Goal: Task Accomplishment & Management: Use online tool/utility

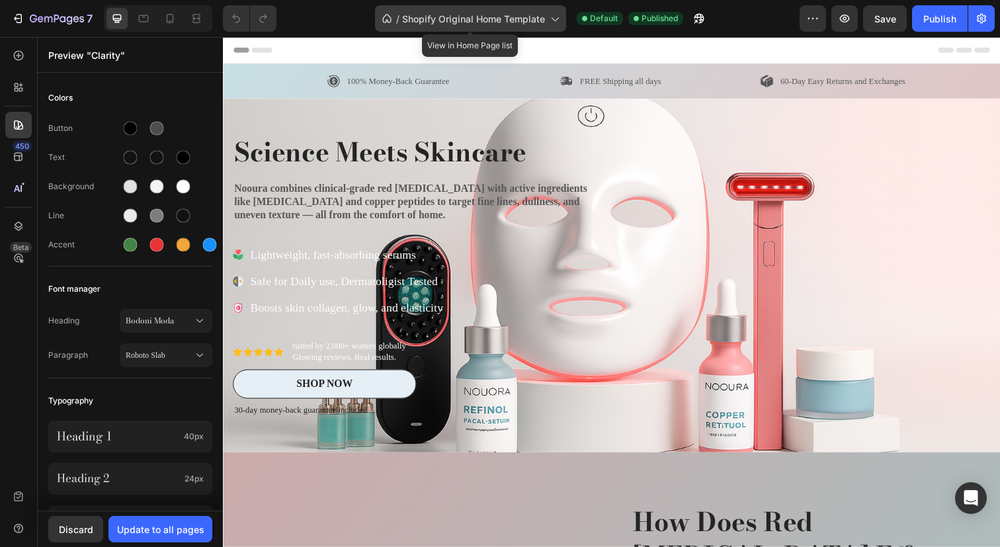
click at [472, 13] on span "Shopify Original Home Template" at bounding box center [473, 19] width 143 height 14
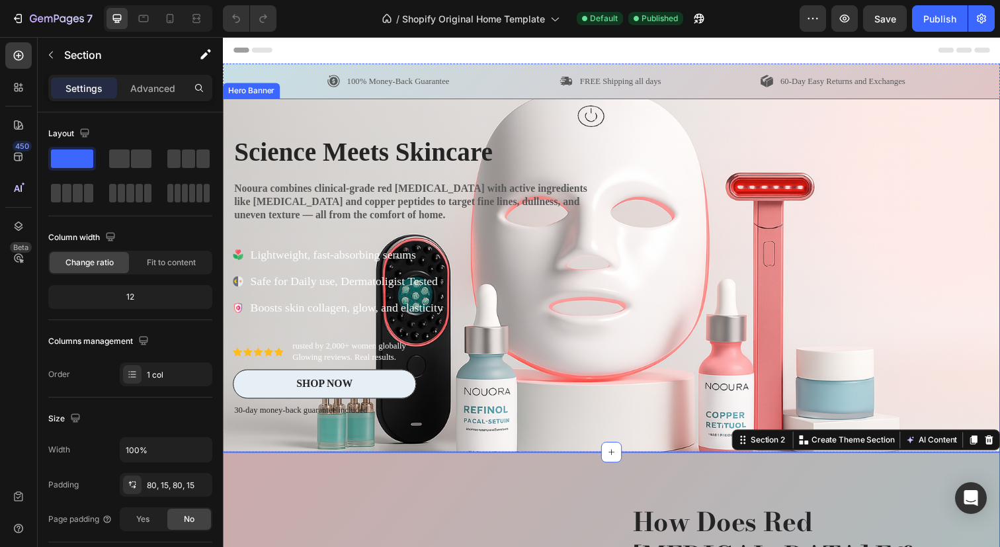
click at [426, 174] on div "Icon Icon Icon Icon Icon Icon List 20000+ Customers Who Love Us Text Block Row …" at bounding box center [421, 280] width 376 height 289
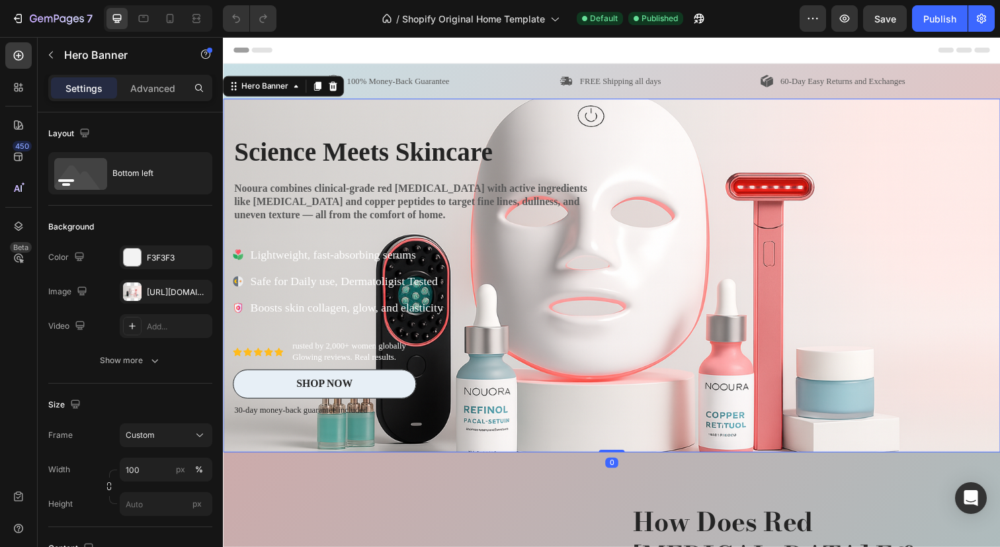
click at [425, 163] on strong "Science Meets Skincare" at bounding box center [366, 155] width 264 height 30
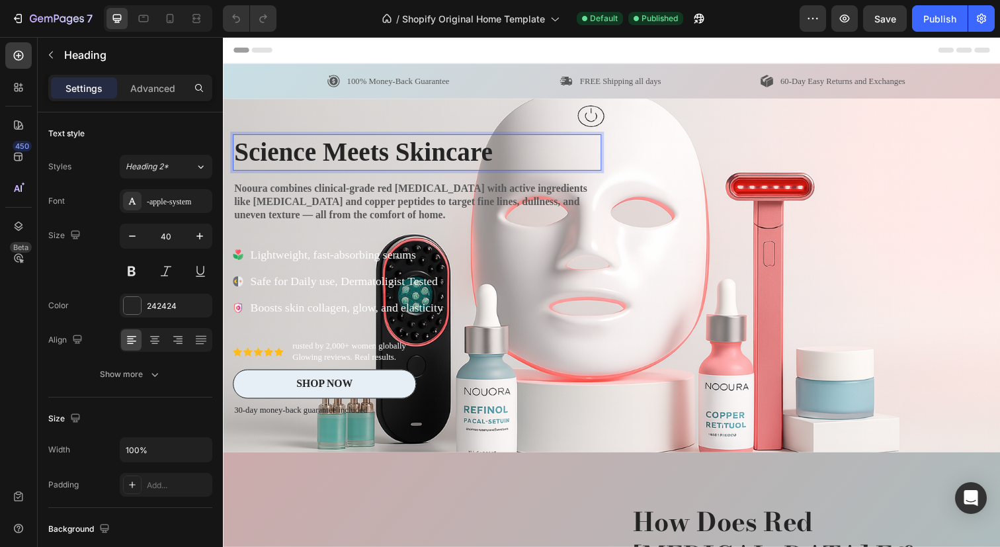
click at [488, 154] on strong "Science Meets Skincare" at bounding box center [366, 155] width 264 height 30
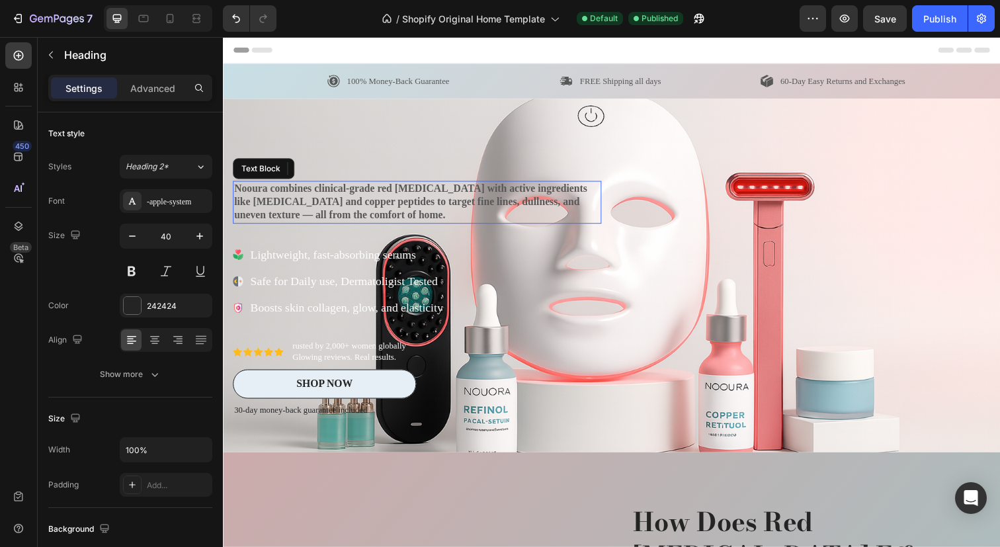
click at [465, 196] on p "Nooura combines clinical-grade red [MEDICAL_DATA] with active ingredients like …" at bounding box center [421, 205] width 374 height 41
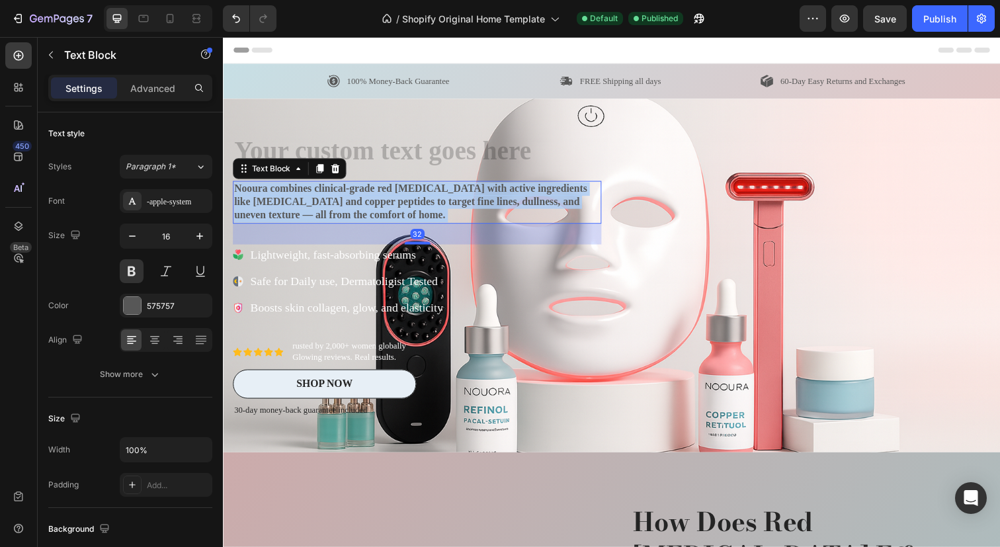
click at [456, 194] on p "Nooura combines clinical-grade red [MEDICAL_DATA] with active ingredients like …" at bounding box center [421, 205] width 374 height 41
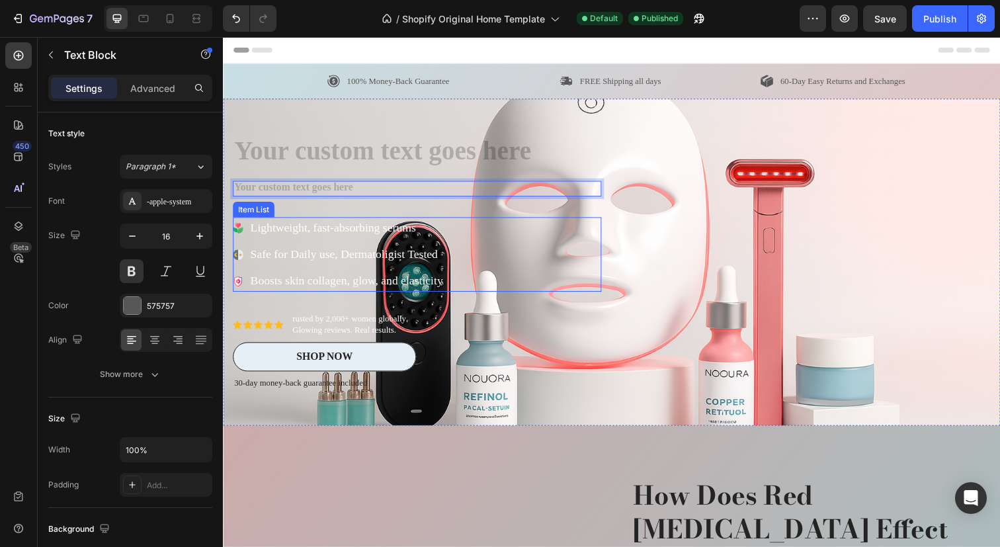
click at [347, 234] on p "Lightweight, fast-absorbing serums" at bounding box center [349, 232] width 196 height 18
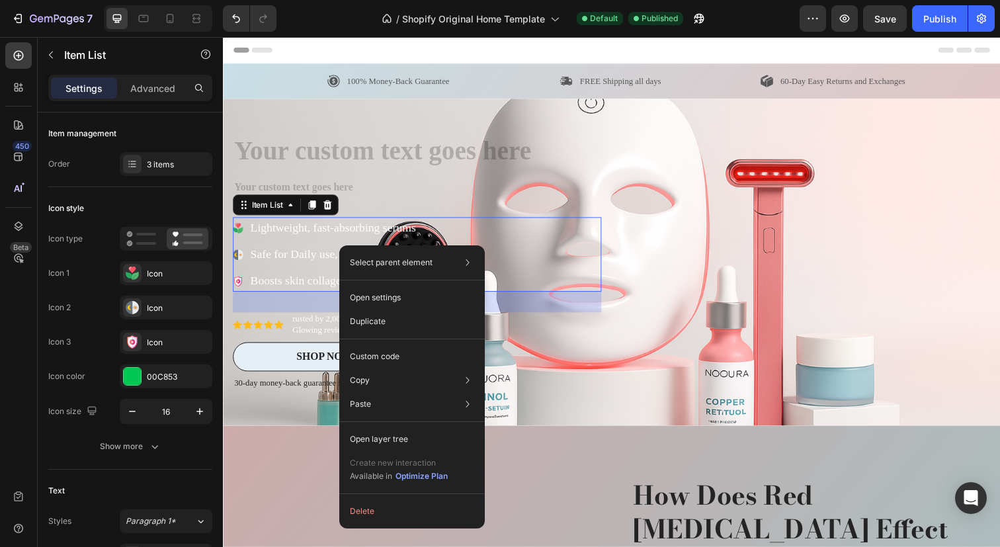
click at [390, 498] on div "Select parent element Section Hero Banner Item List Open settings Duplicate Cus…" at bounding box center [412, 386] width 146 height 283
click at [390, 515] on button "Delete" at bounding box center [412, 511] width 135 height 24
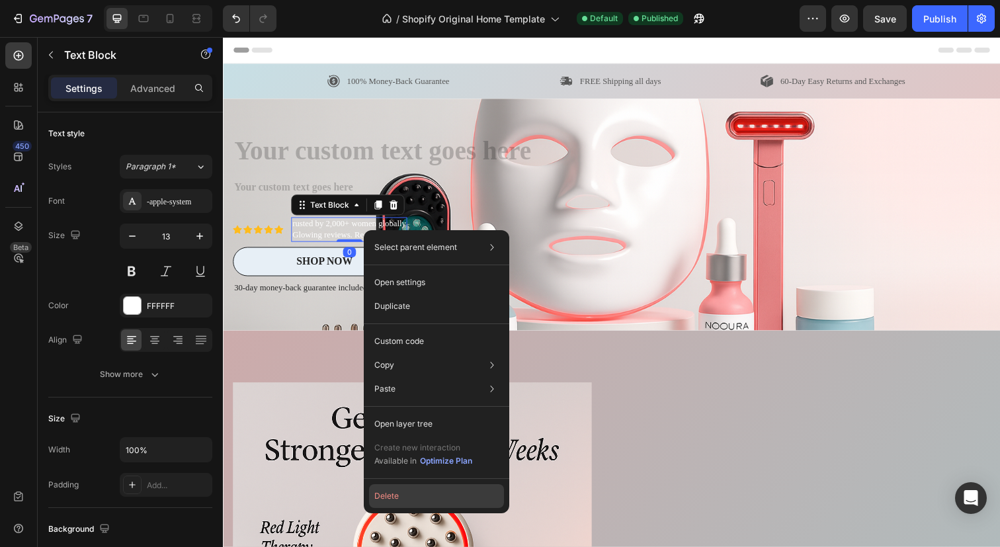
click at [406, 495] on button "Delete" at bounding box center [436, 496] width 135 height 24
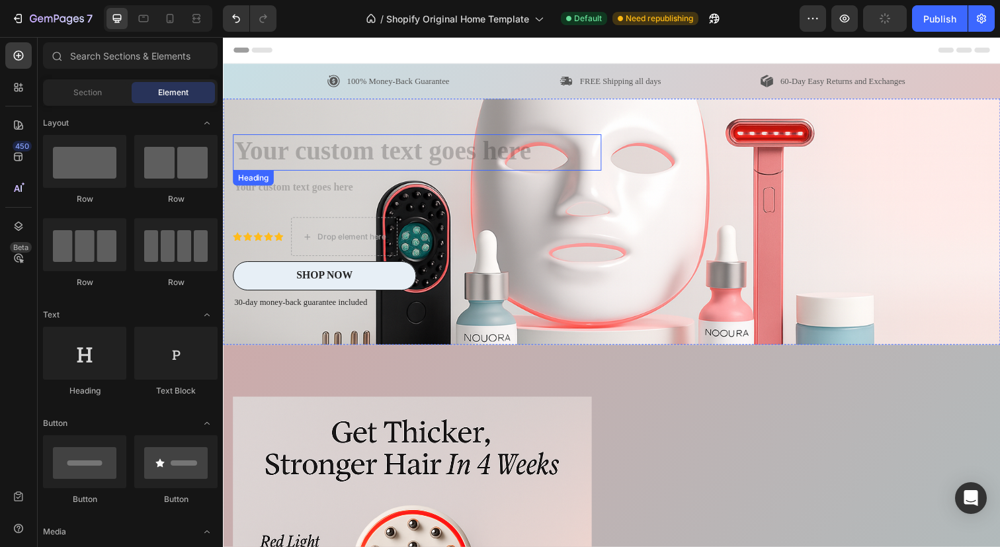
click at [427, 148] on h2 "Rich Text Editor. Editing area: main" at bounding box center [421, 154] width 376 height 37
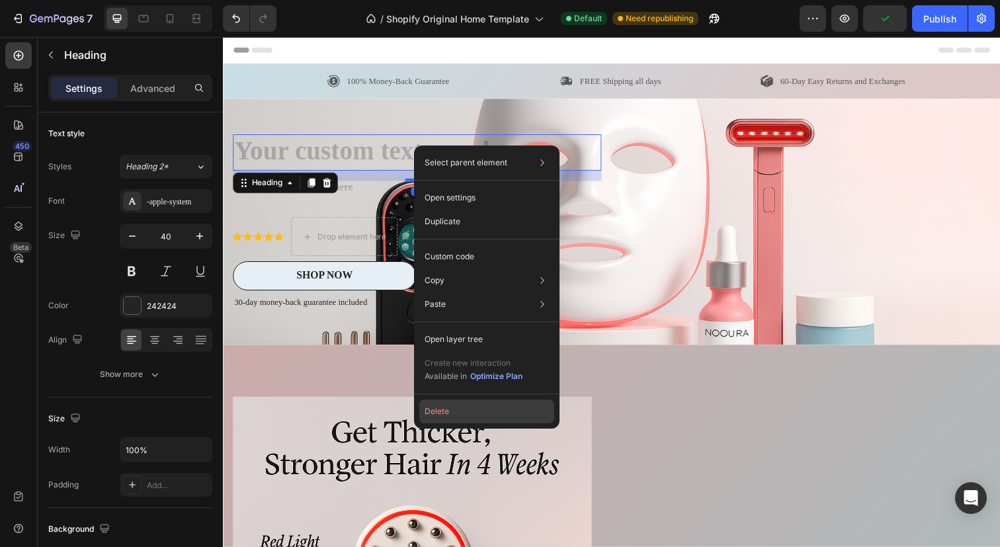
click at [431, 411] on button "Delete" at bounding box center [486, 412] width 135 height 24
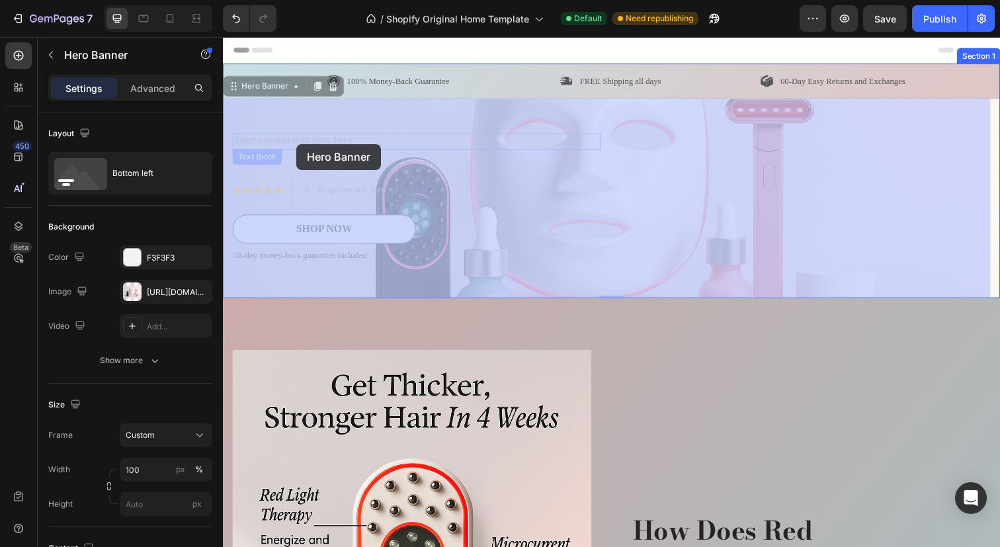
drag, startPoint x: 298, startPoint y: 113, endPoint x: 297, endPoint y: 144, distance: 31.1
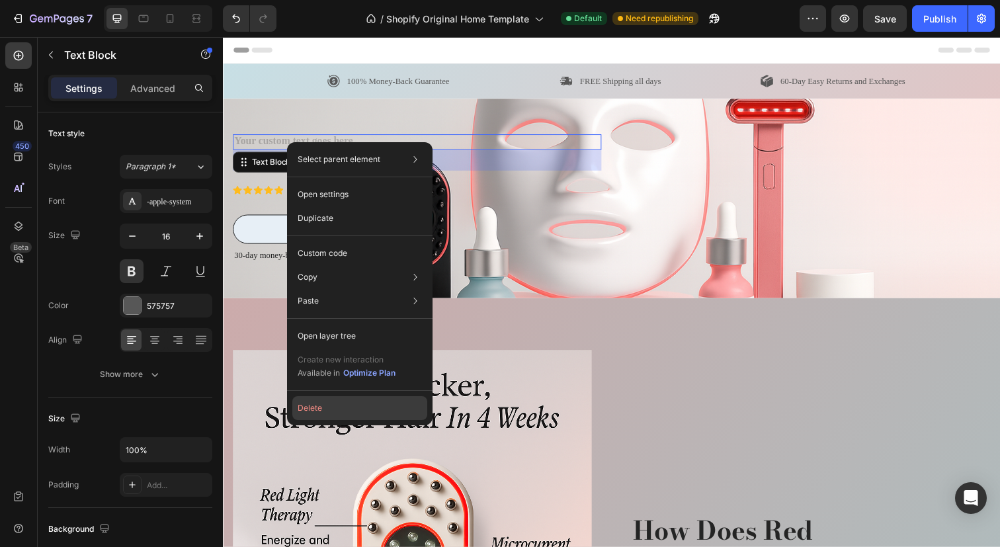
click at [309, 404] on button "Delete" at bounding box center [359, 408] width 135 height 24
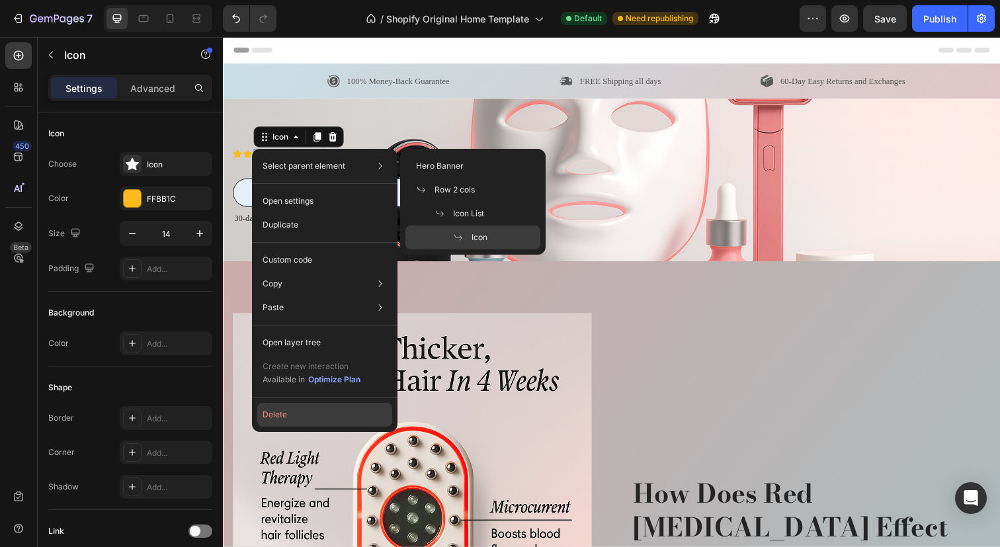
click at [305, 415] on button "Delete" at bounding box center [324, 415] width 135 height 24
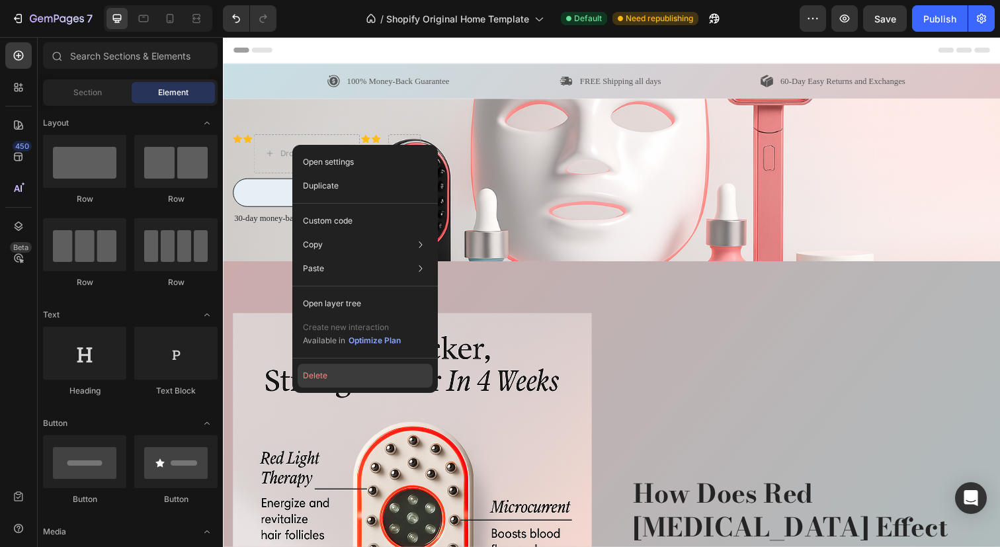
click at [334, 378] on button "Delete" at bounding box center [365, 376] width 135 height 24
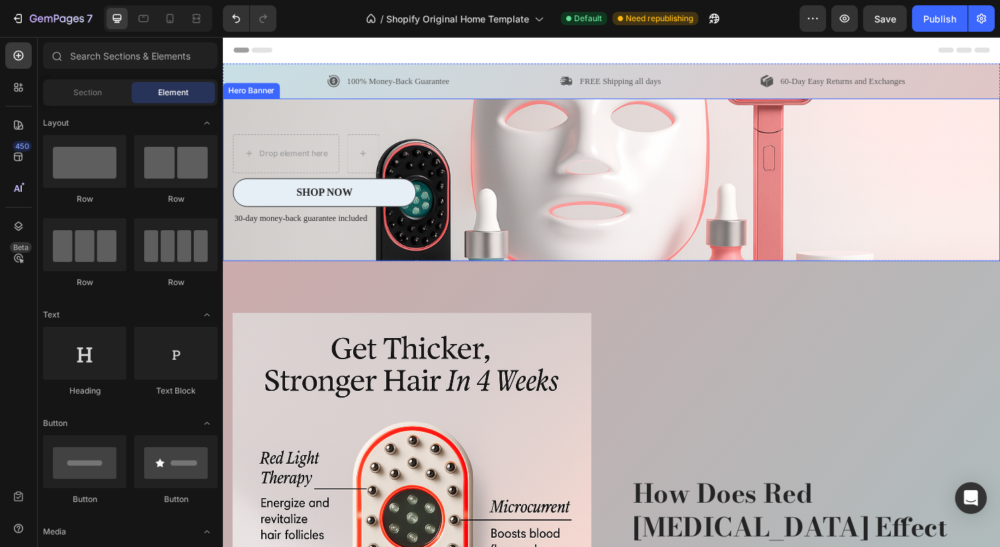
click at [314, 265] on div "Icon Icon Icon Icon Icon Icon List 20000+ Customers Who Love Us Text Block Row …" at bounding box center [620, 183] width 794 height 167
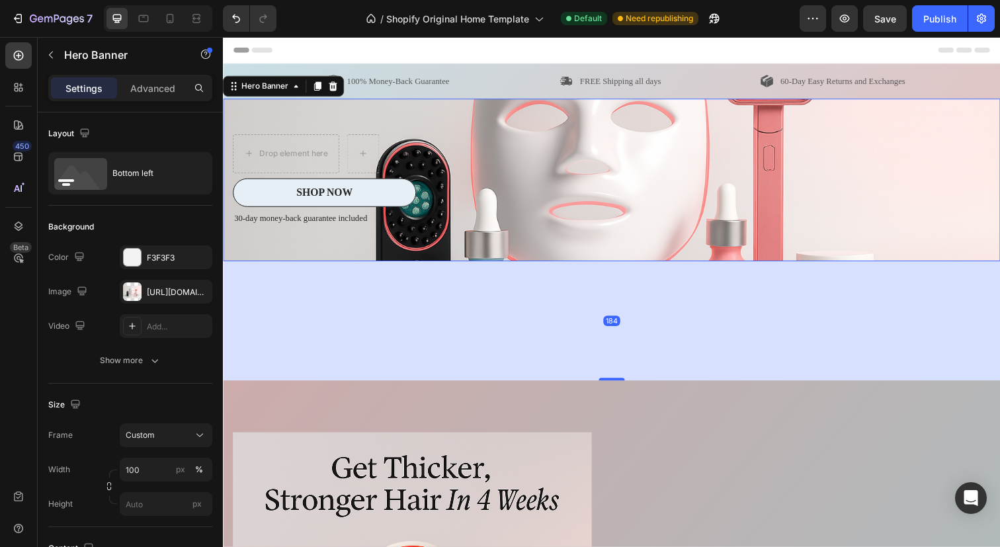
drag, startPoint x: 611, startPoint y: 263, endPoint x: 599, endPoint y: 385, distance: 122.3
click at [599, 266] on div "184" at bounding box center [620, 266] width 794 height 0
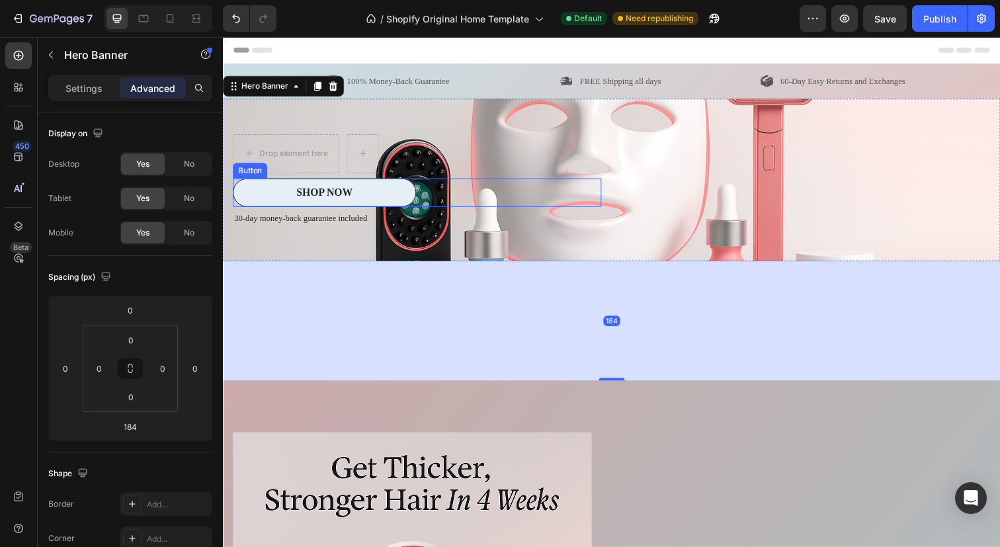
click at [493, 198] on div "SHOP NOW Button" at bounding box center [421, 196] width 376 height 30
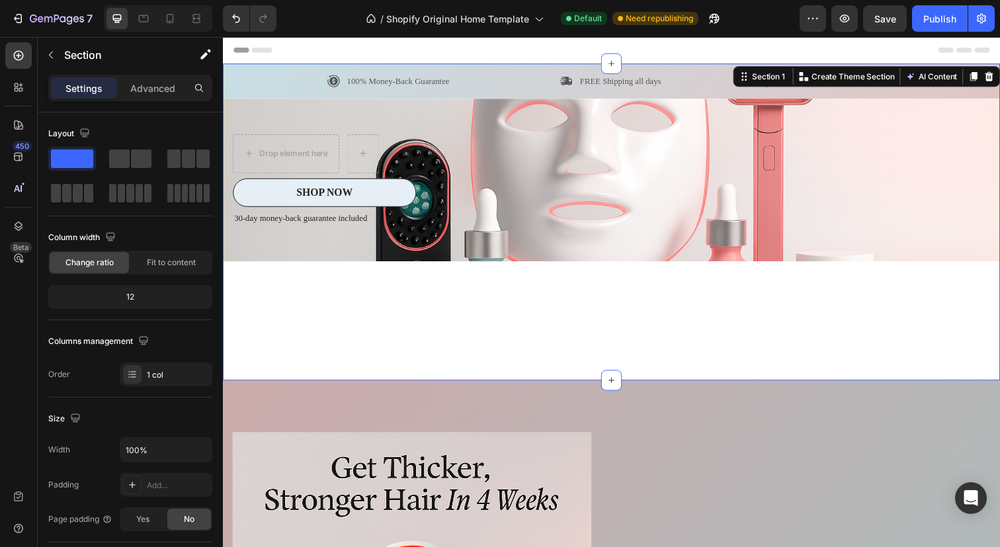
click at [616, 335] on div "100% Money-Back Guarantee Item List FREE Shipping all days Item List 60-Day Eas…" at bounding box center [620, 225] width 794 height 323
click at [583, 386] on div "100% Money-Back Guarantee Item List FREE Shipping all days Item List 60-Day Eas…" at bounding box center [620, 225] width 794 height 323
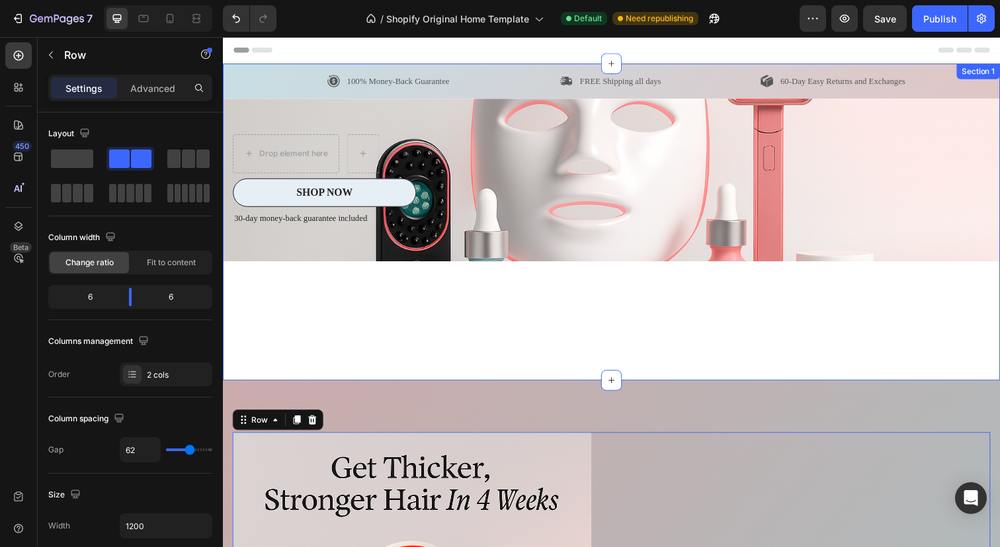
click at [636, 355] on div "100% Money-Back Guarantee Item List FREE Shipping all days Item List 60-Day Eas…" at bounding box center [620, 225] width 794 height 323
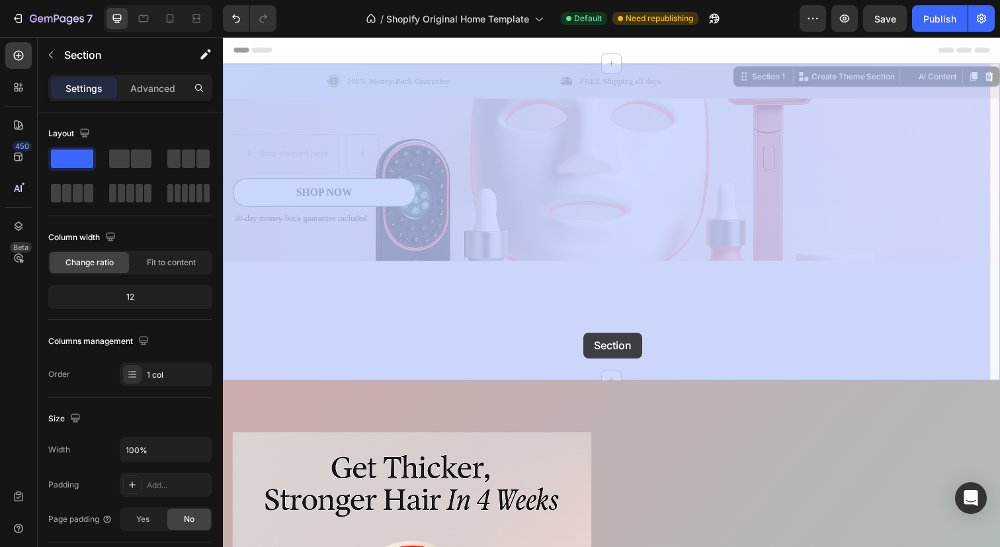
drag, startPoint x: 589, startPoint y: 387, endPoint x: 593, endPoint y: 319, distance: 68.3
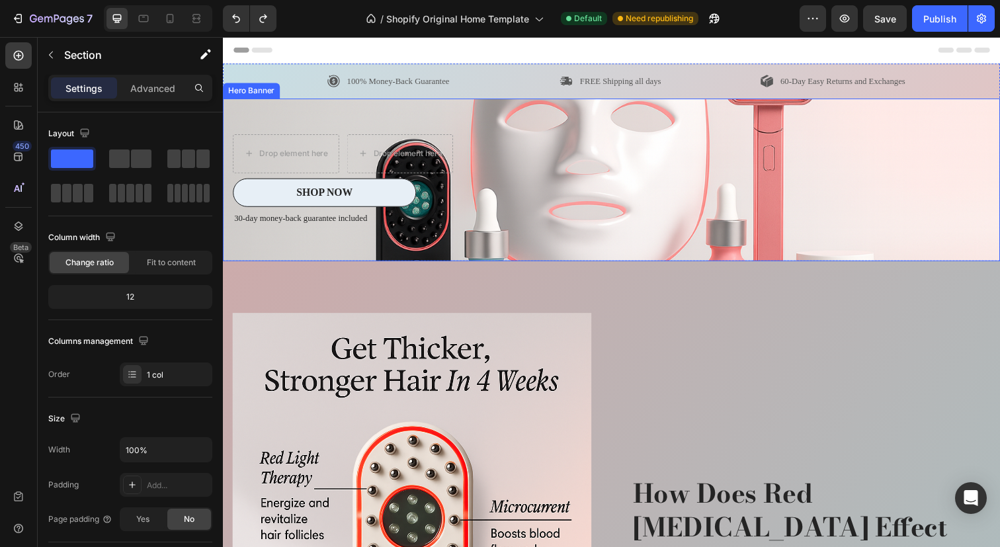
click at [647, 216] on div "Icon Icon Icon Icon Icon Icon List 20000+ Customers Who Love Us Text Block Row …" at bounding box center [620, 183] width 794 height 167
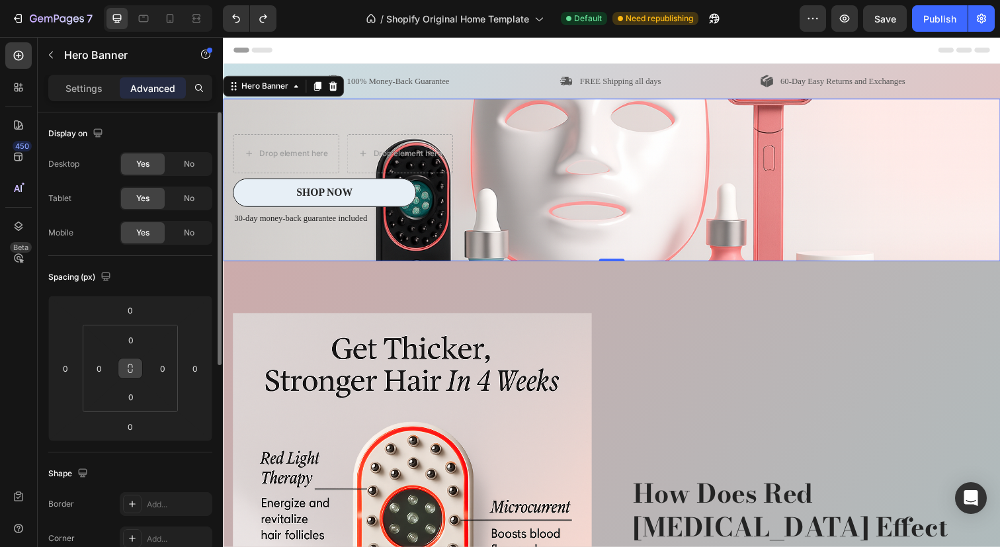
click at [128, 366] on icon at bounding box center [130, 368] width 11 height 11
click at [130, 392] on input "0" at bounding box center [131, 397] width 26 height 20
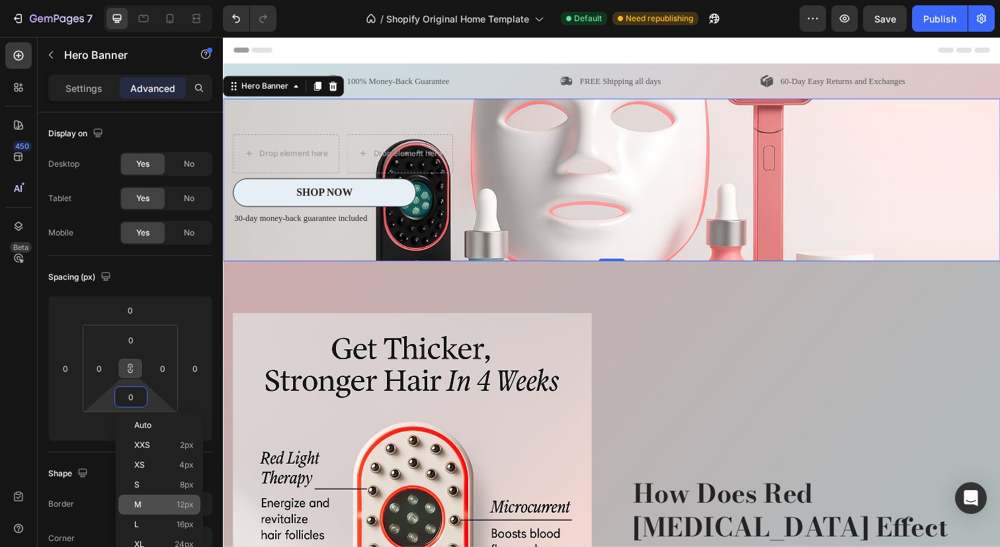
click at [156, 500] on p "M 12px" at bounding box center [164, 504] width 60 height 9
type input "12"
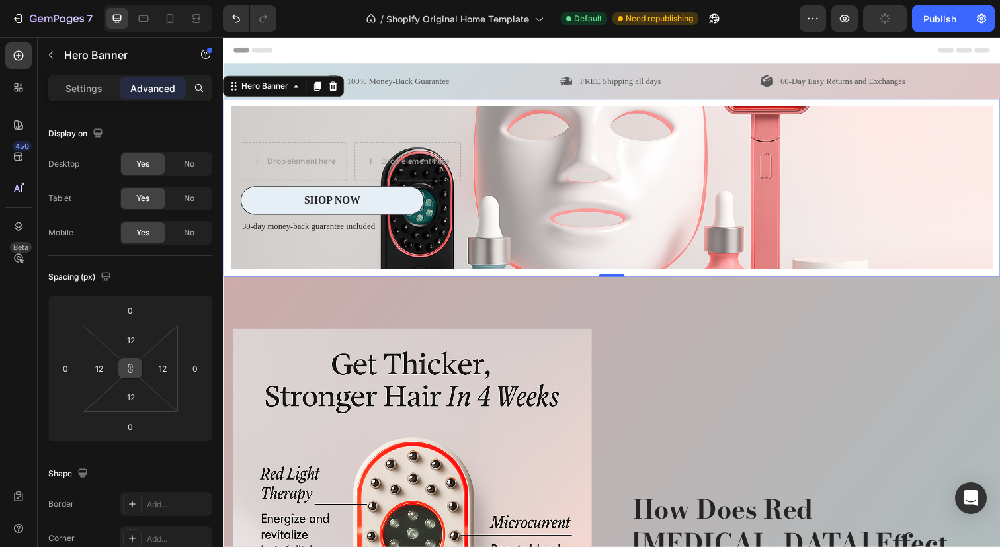
click at [128, 369] on icon at bounding box center [130, 371] width 5 height 4
click at [133, 394] on input "12" at bounding box center [131, 397] width 26 height 20
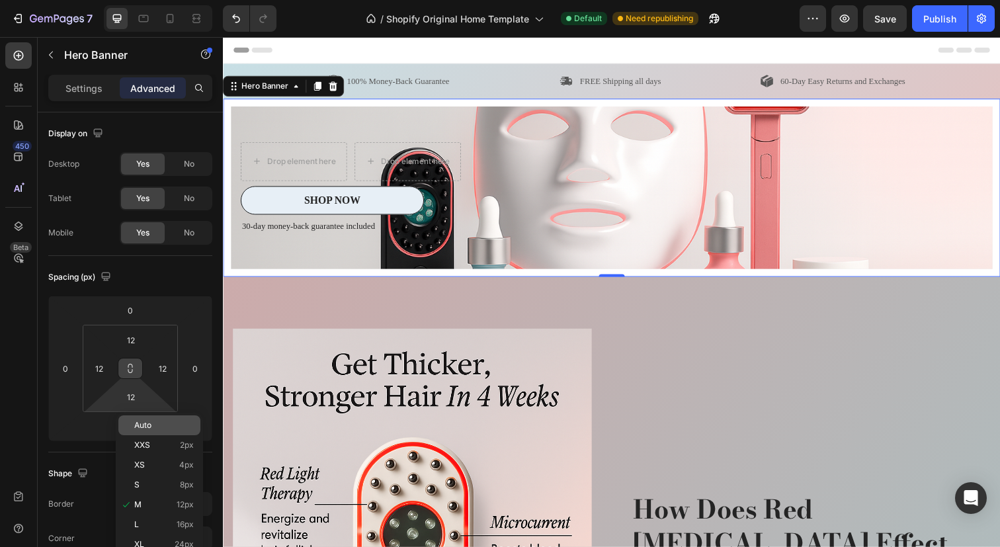
click at [153, 423] on p "Auto" at bounding box center [164, 425] width 60 height 9
type input "Auto"
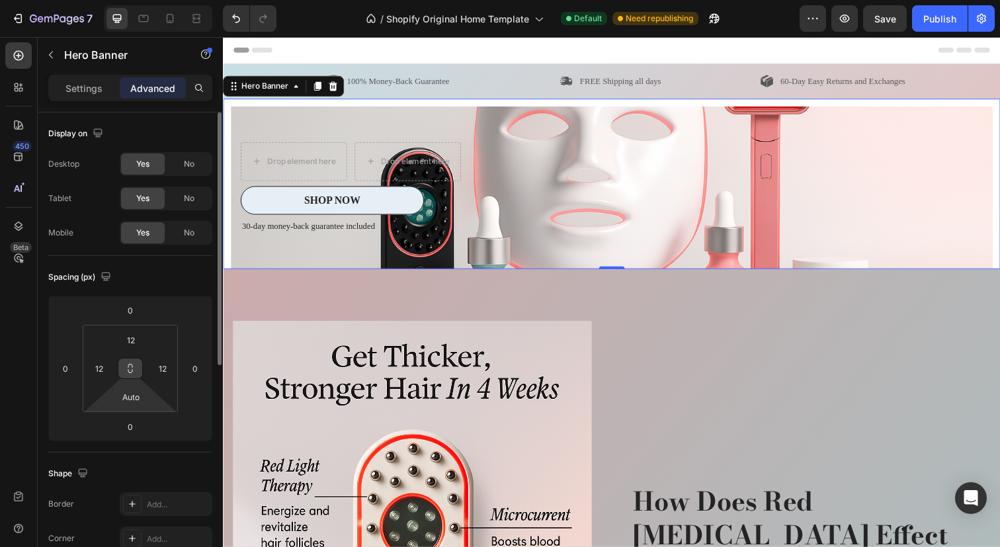
click at [136, 0] on html "7 / Shopify Original Home Template Default Need republishing Preview Save Publi…" at bounding box center [500, 0] width 1000 height 0
click at [136, 376] on button at bounding box center [130, 368] width 25 height 21
click at [138, 401] on input "Auto" at bounding box center [131, 397] width 26 height 20
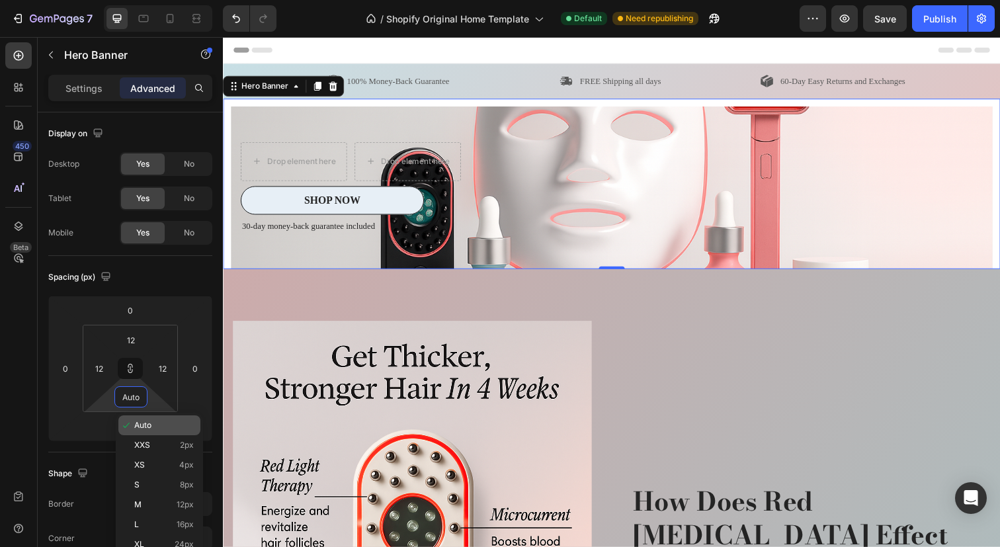
type input "Auto"
click at [151, 425] on span "Auto" at bounding box center [142, 425] width 17 height 9
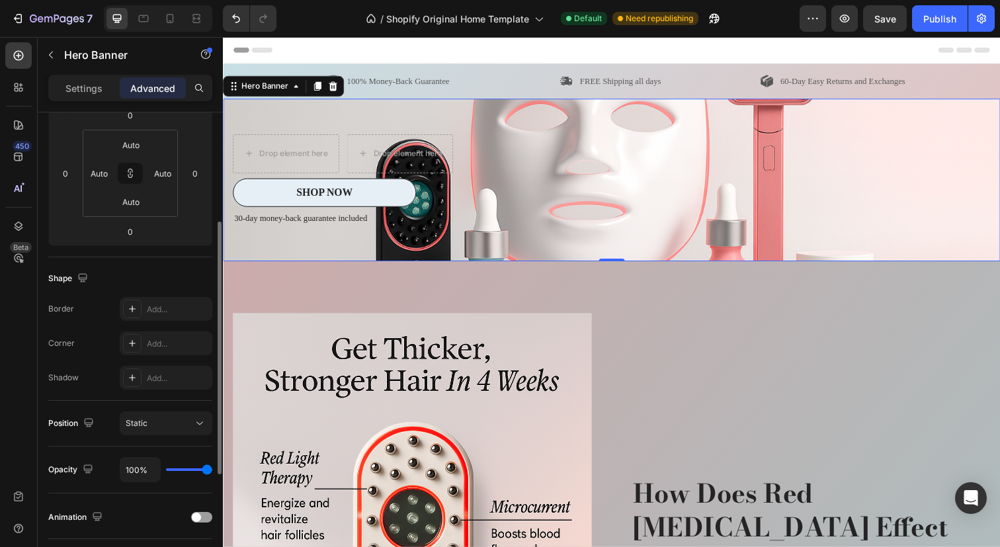
scroll to position [200, 0]
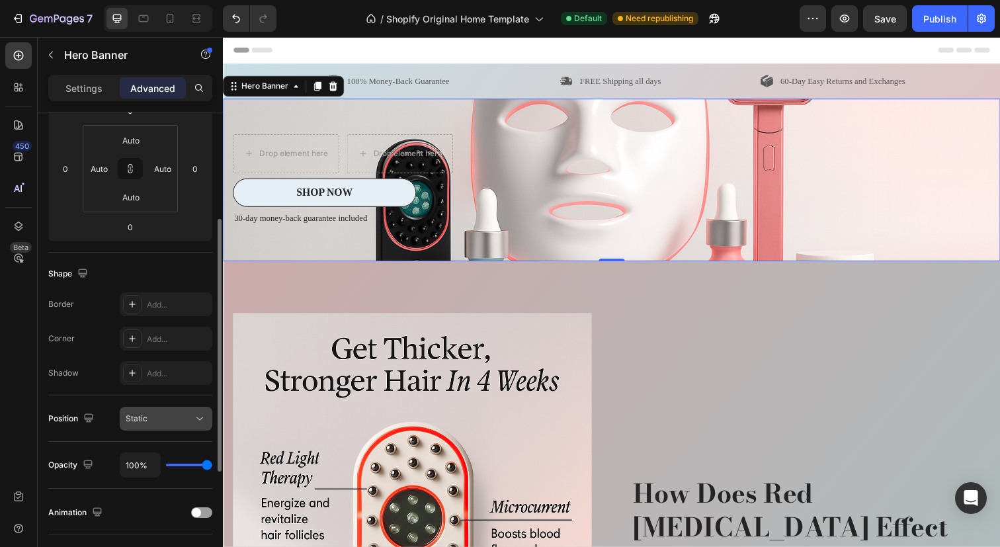
click at [166, 421] on div "Static" at bounding box center [159, 419] width 67 height 12
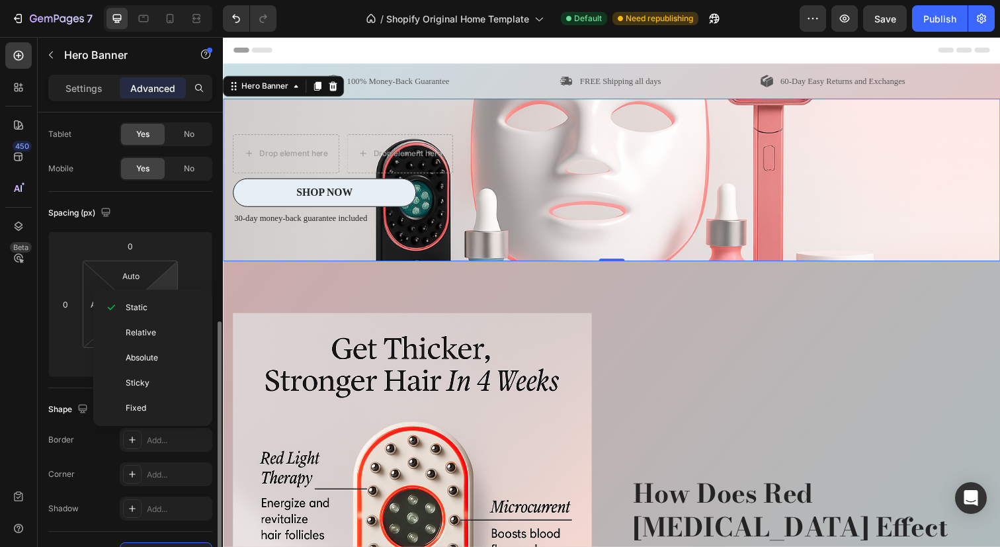
scroll to position [0, 0]
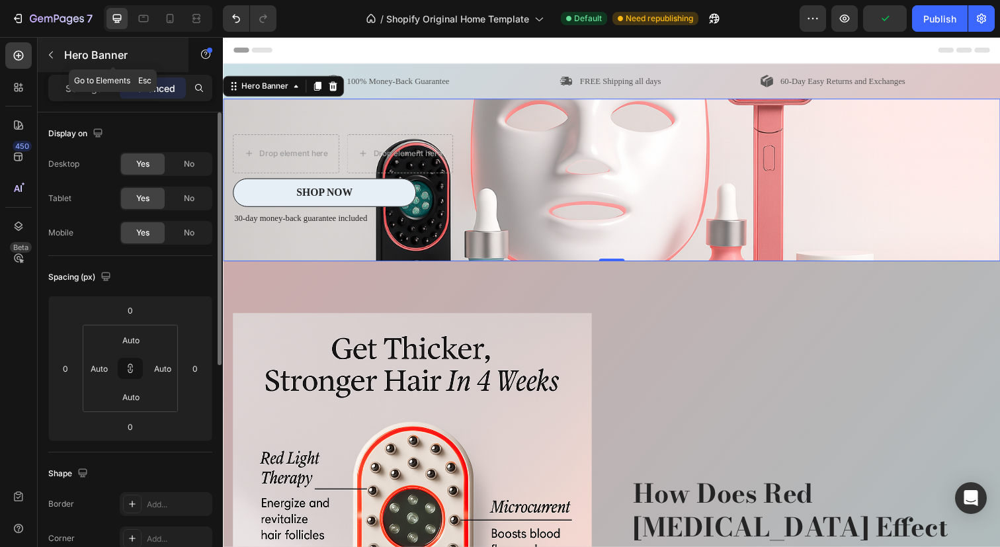
click at [60, 60] on button "button" at bounding box center [50, 54] width 21 height 21
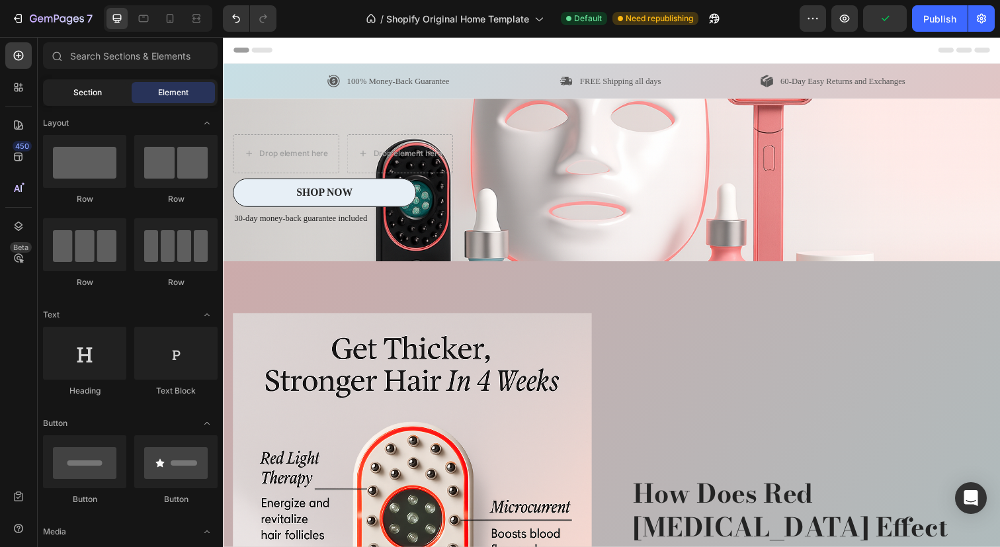
click at [82, 100] on div "Section" at bounding box center [87, 92] width 83 height 21
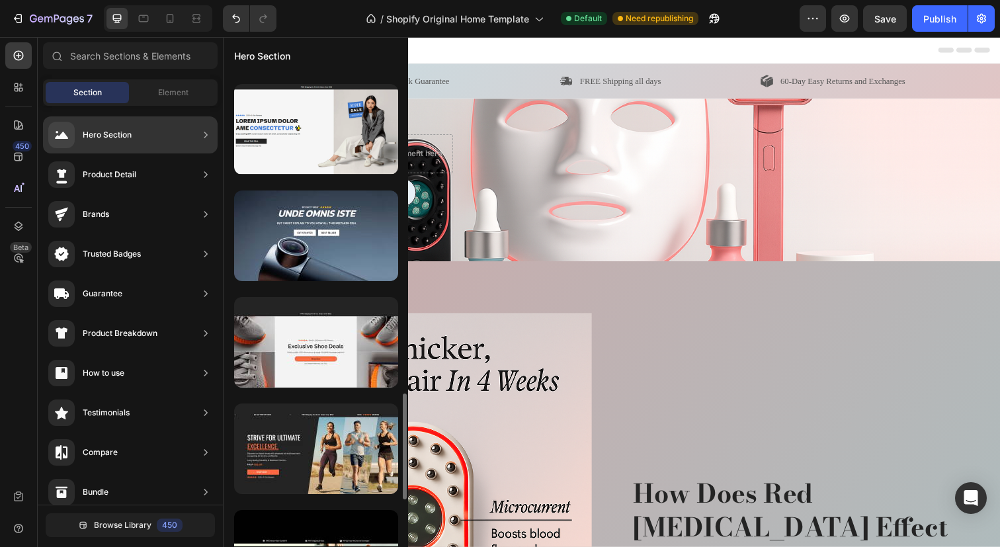
scroll to position [1486, 0]
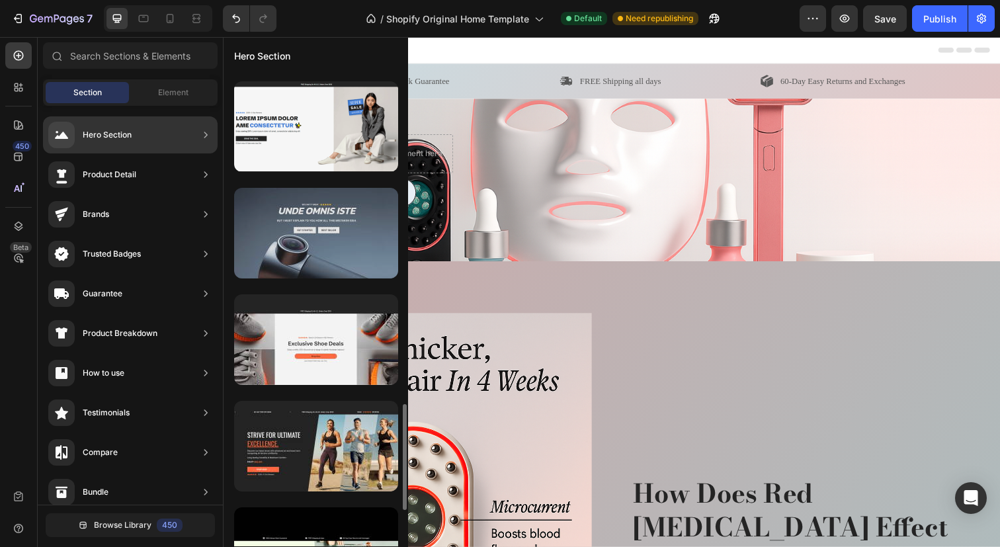
click at [341, 233] on div at bounding box center [316, 233] width 164 height 91
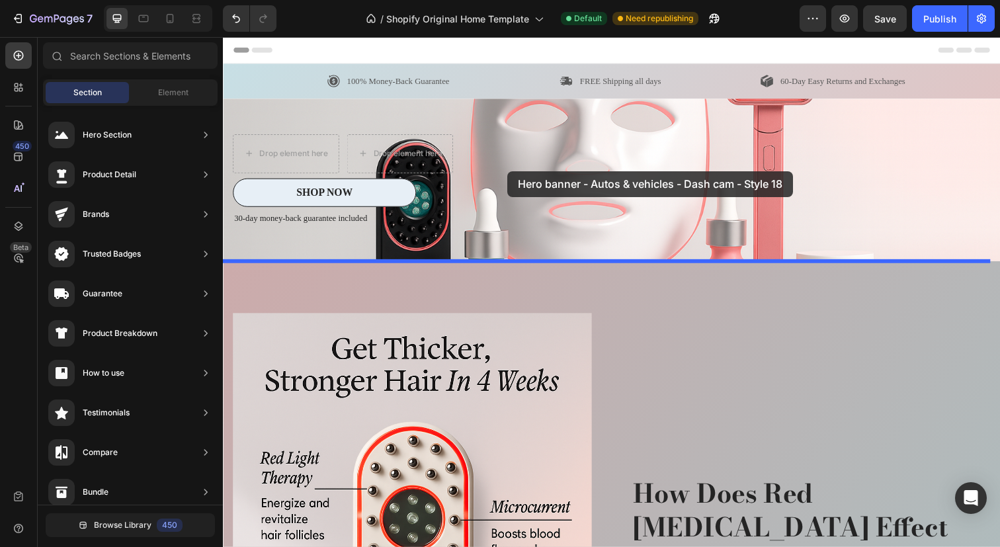
drag, startPoint x: 564, startPoint y: 270, endPoint x: 513, endPoint y: 174, distance: 108.6
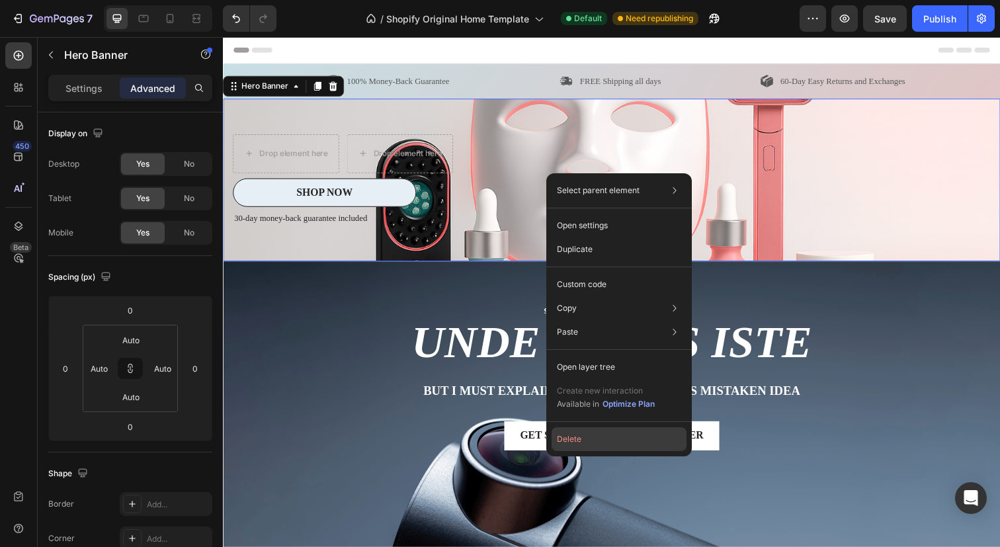
click at [581, 435] on button "Delete" at bounding box center [619, 439] width 135 height 24
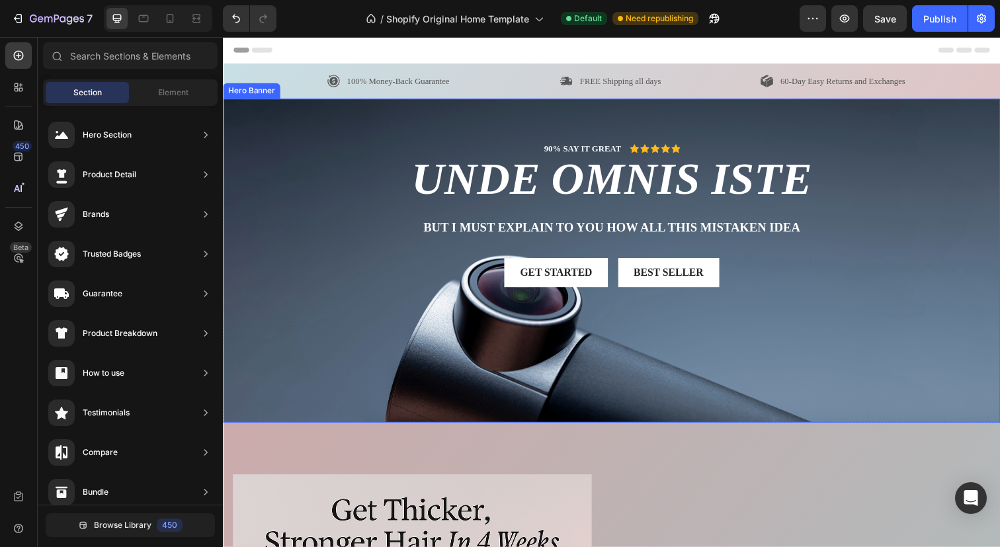
click at [439, 361] on div "Background Image" at bounding box center [620, 265] width 794 height 331
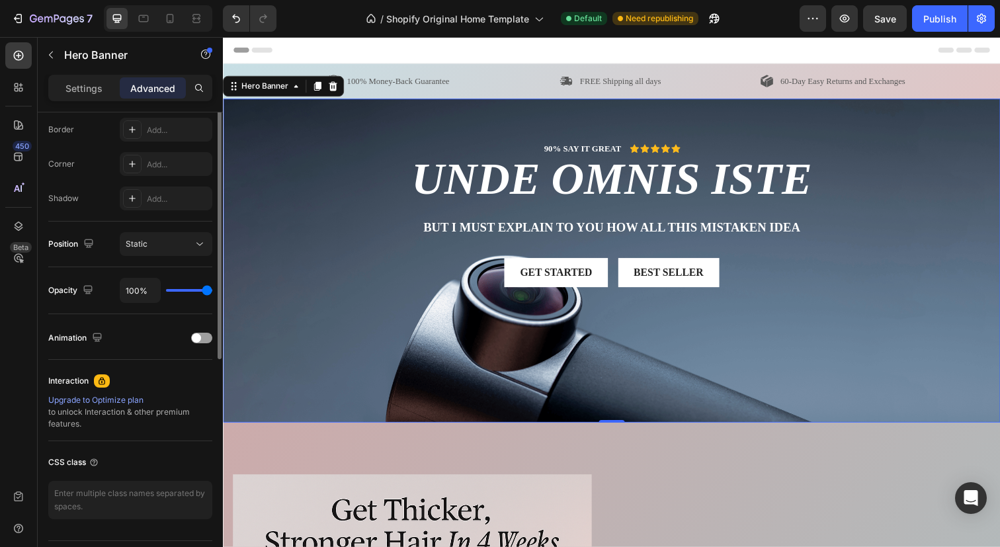
scroll to position [410, 0]
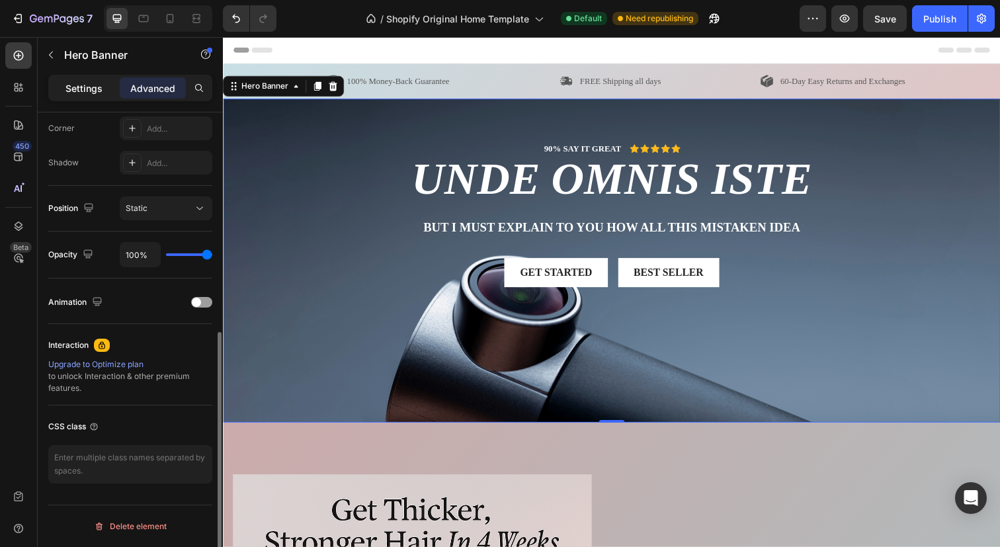
click at [86, 85] on p "Settings" at bounding box center [83, 88] width 37 height 14
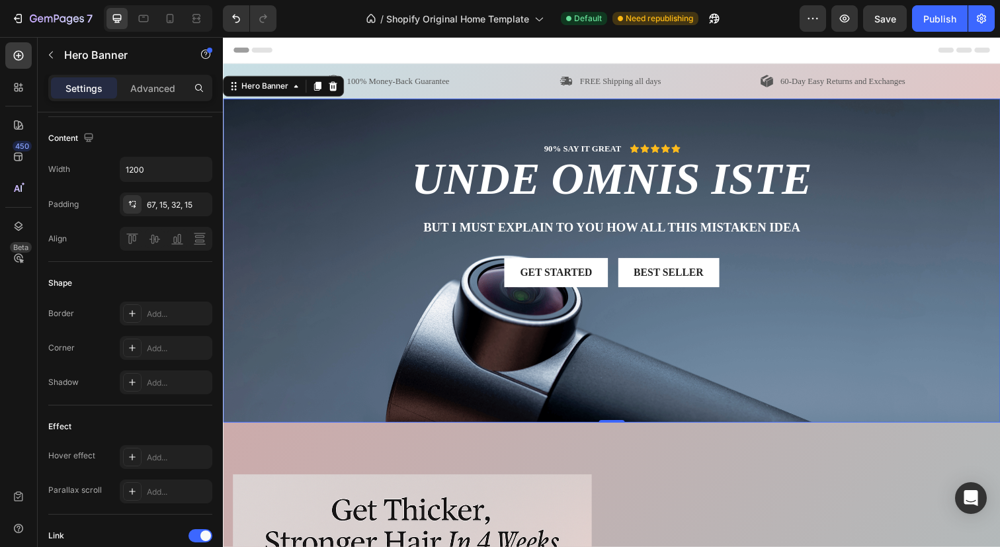
click at [265, 308] on div "90% SAY IT GREAT Text Block Icon Icon Icon Icon Icon Icon List Row unde omnis i…" at bounding box center [620, 228] width 774 height 169
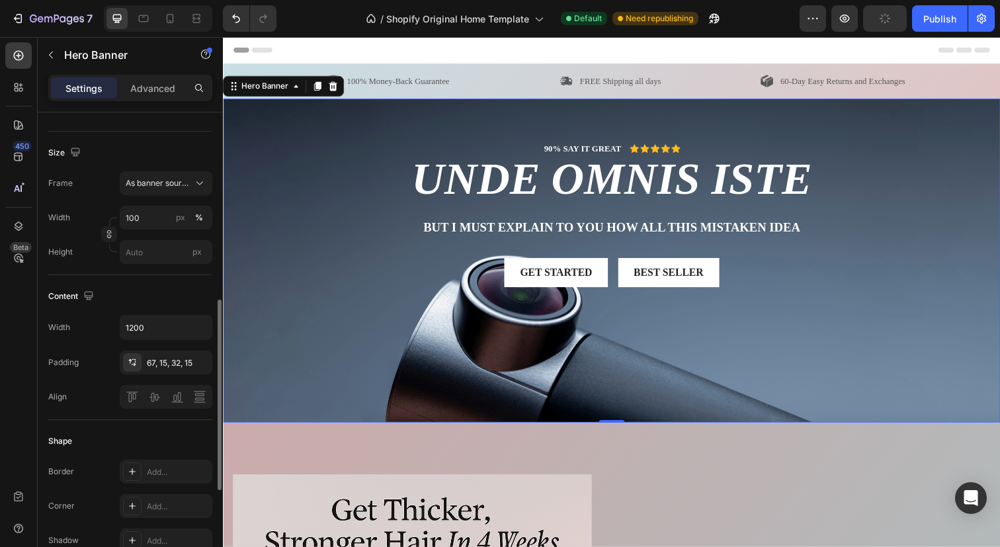
scroll to position [0, 0]
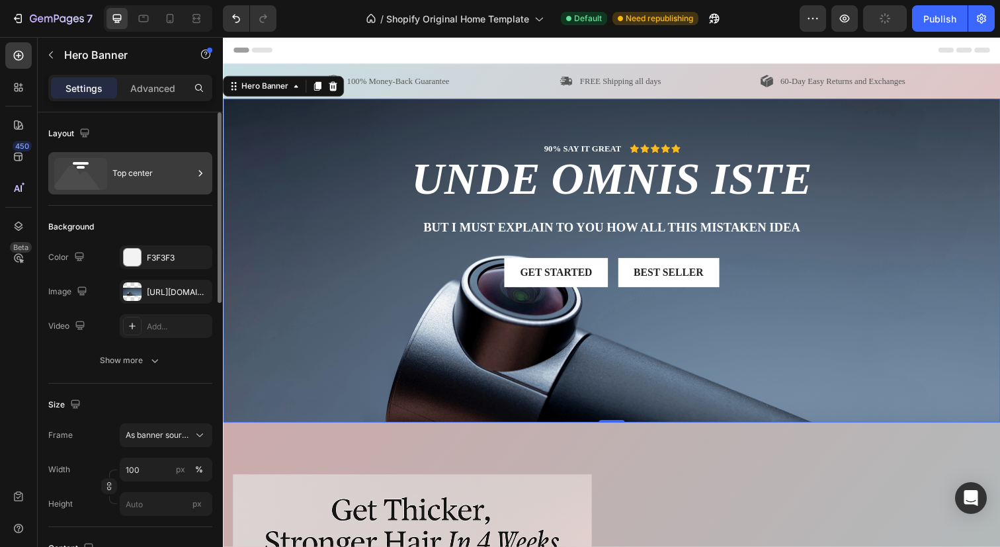
click at [97, 169] on icon at bounding box center [80, 174] width 53 height 32
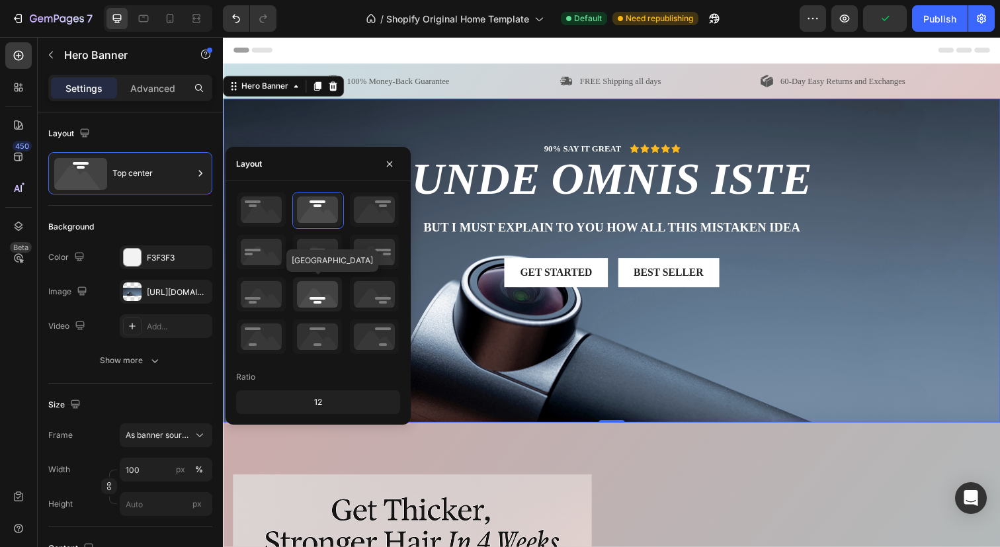
click at [320, 286] on icon at bounding box center [317, 294] width 49 height 34
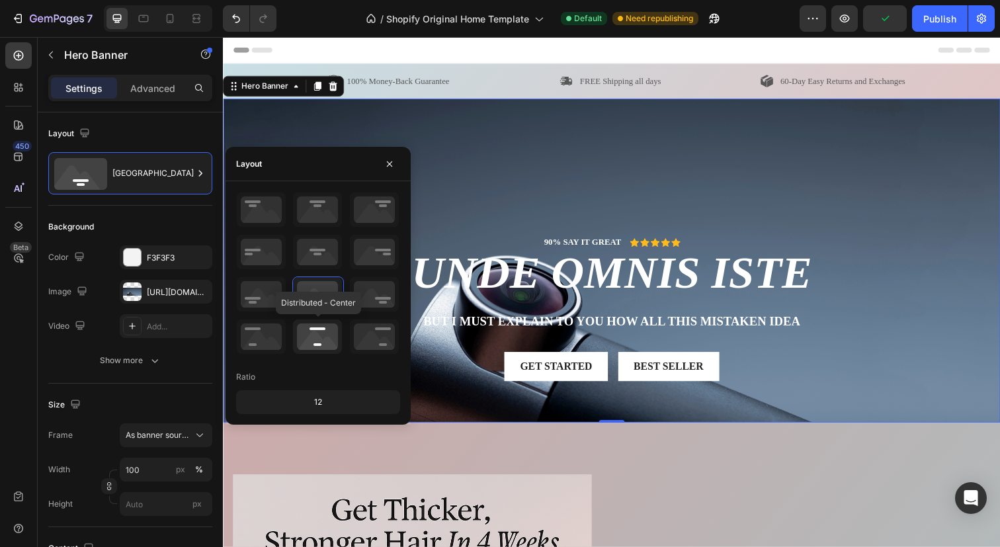
click at [318, 339] on icon at bounding box center [317, 337] width 49 height 34
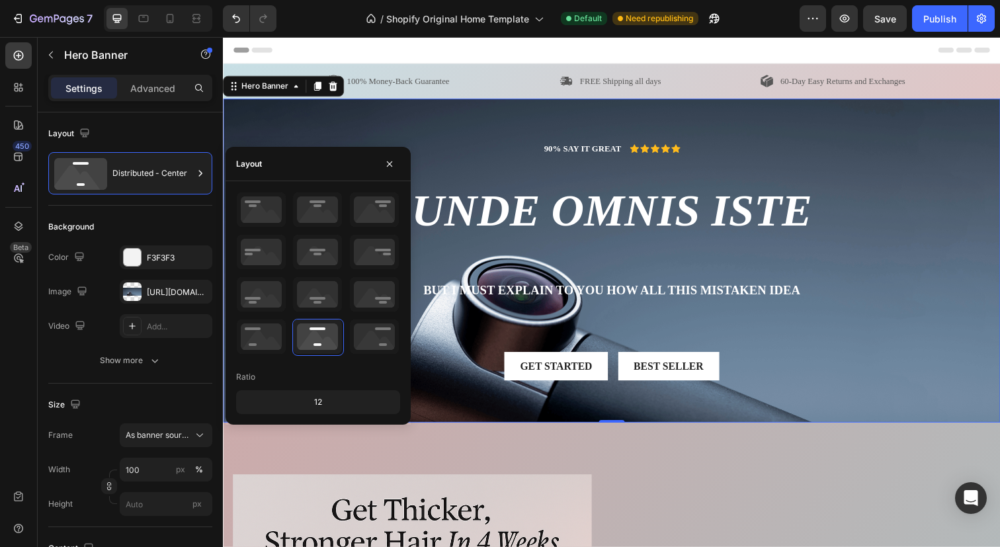
click at [452, 106] on div "90% SAY IT GREAT Text Block Icon Icon Icon Icon Icon Icon List Row unde omnis i…" at bounding box center [620, 265] width 794 height 331
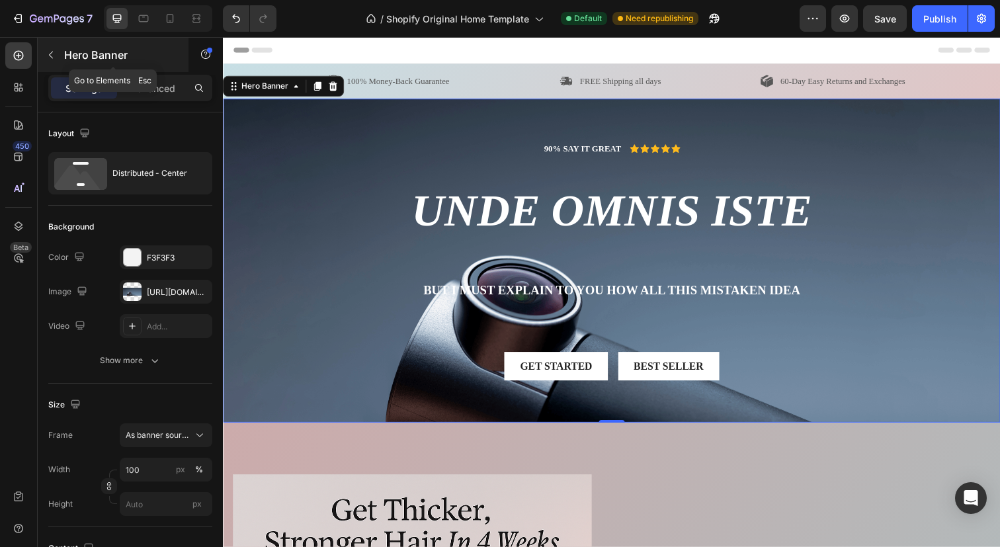
click at [57, 51] on button "button" at bounding box center [50, 54] width 21 height 21
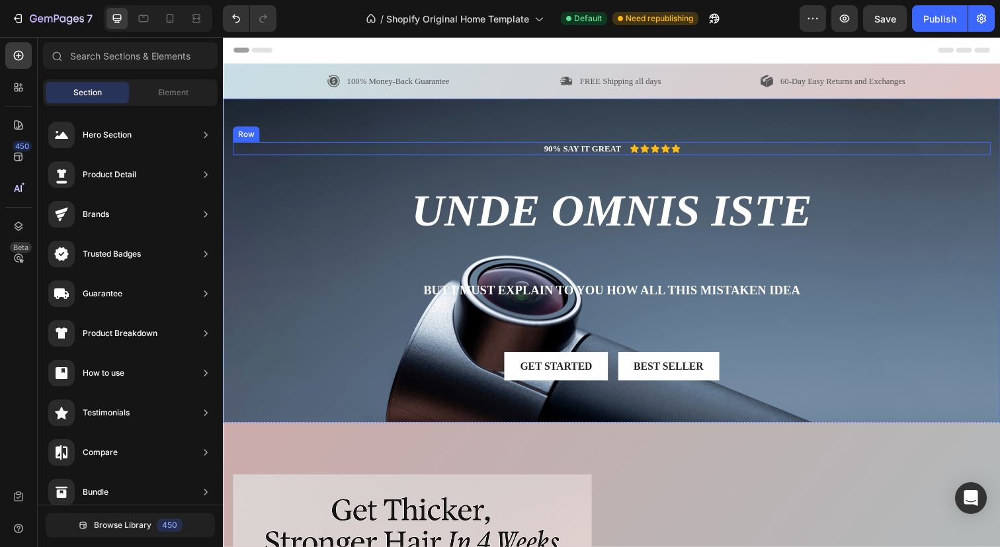
click at [464, 153] on div "90% SAY IT GREAT Text Block Icon Icon Icon Icon Icon Icon List Row" at bounding box center [620, 151] width 774 height 14
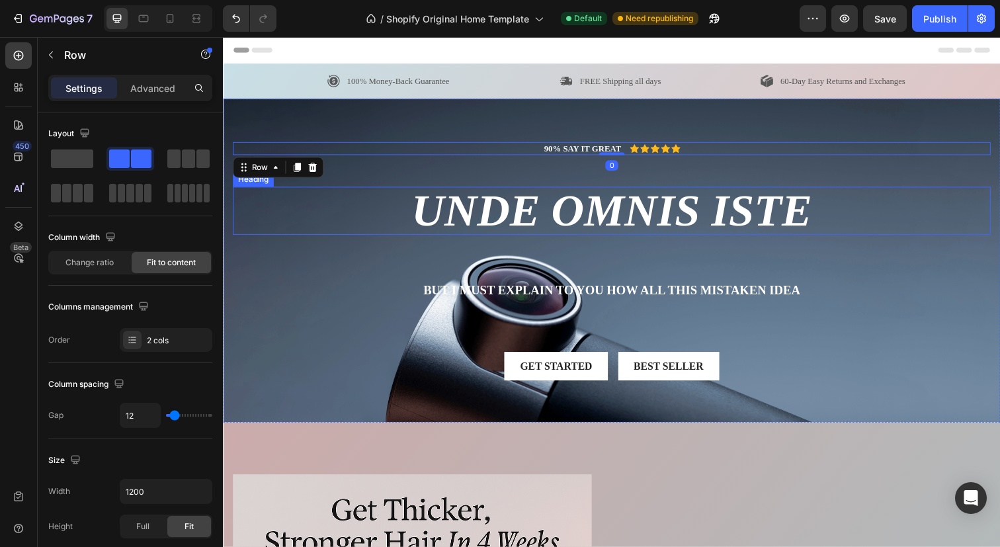
click at [323, 205] on h2 "unde omnis iste" at bounding box center [620, 214] width 774 height 49
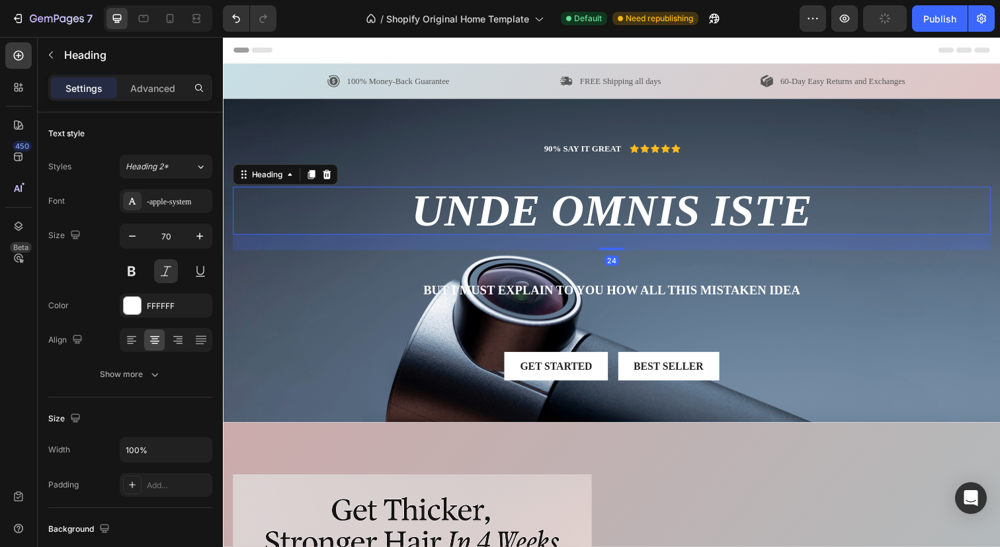
click at [314, 310] on div "90% SAY IT GREAT Text Block Icon Icon Icon Icon Icon Icon List Row unde omnis i…" at bounding box center [620, 276] width 774 height 265
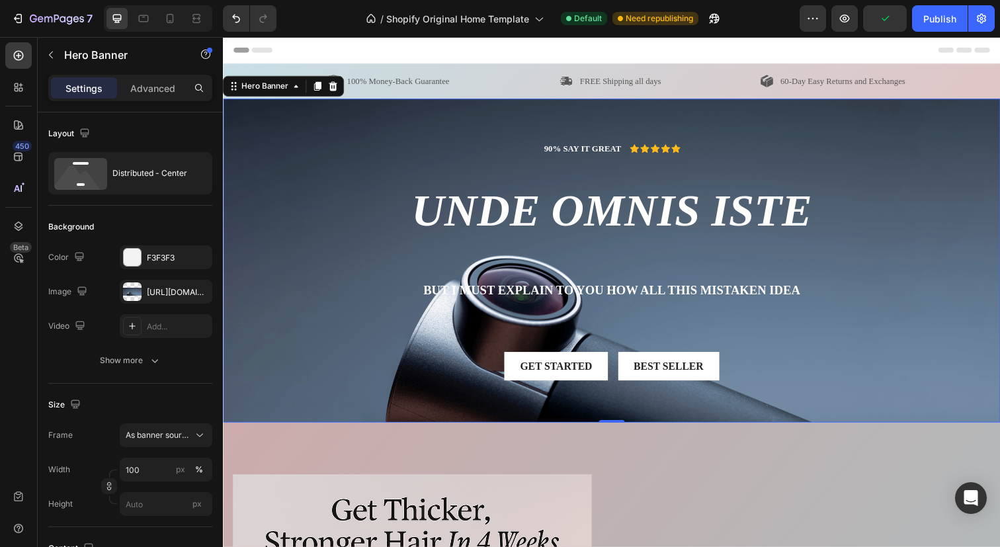
click at [306, 325] on div "90% SAY IT GREAT Text Block Icon Icon Icon Icon Icon Icon List Row unde omnis i…" at bounding box center [620, 276] width 774 height 265
click at [148, 293] on div "[URL][DOMAIN_NAME]" at bounding box center [166, 292] width 38 height 12
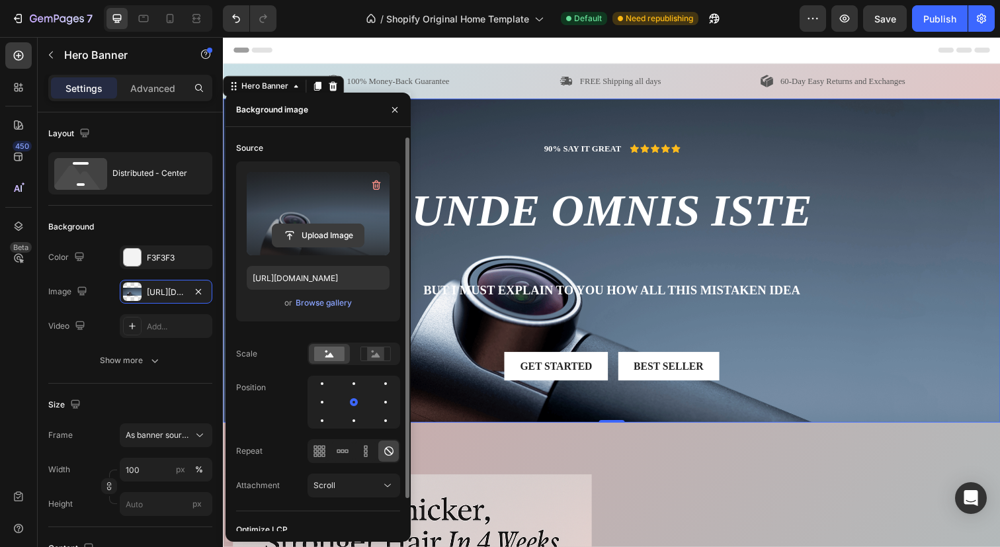
click at [329, 243] on input "file" at bounding box center [318, 235] width 91 height 22
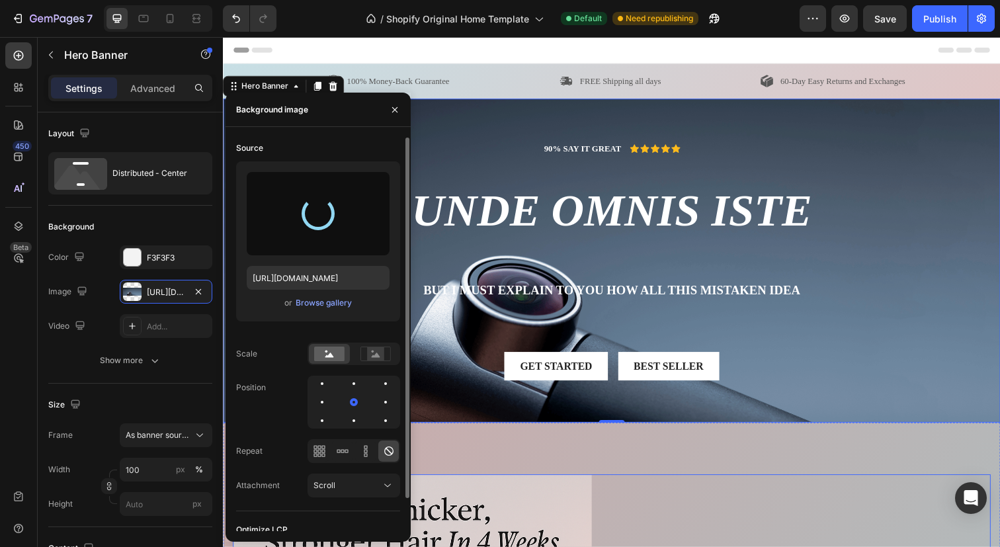
type input "[URL][DOMAIN_NAME]"
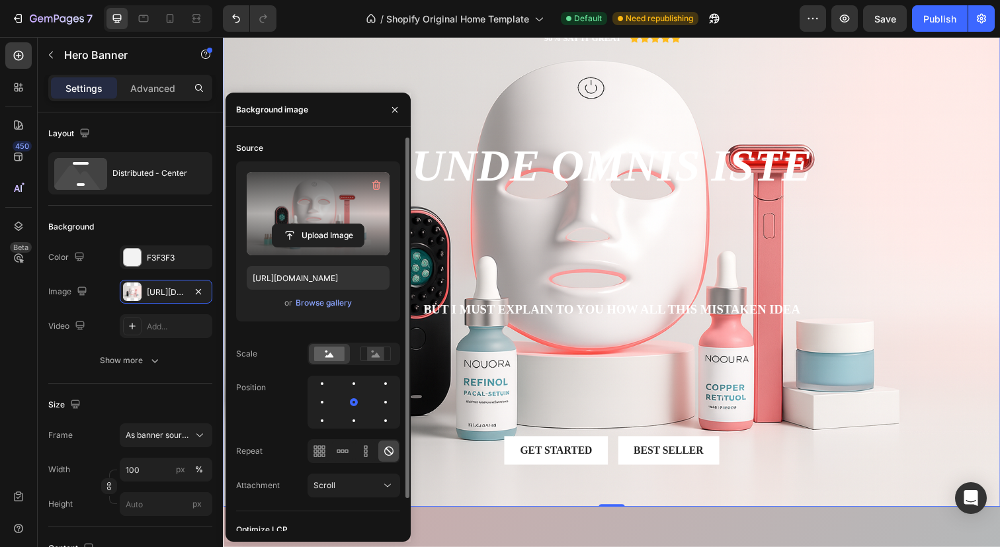
scroll to position [125, 0]
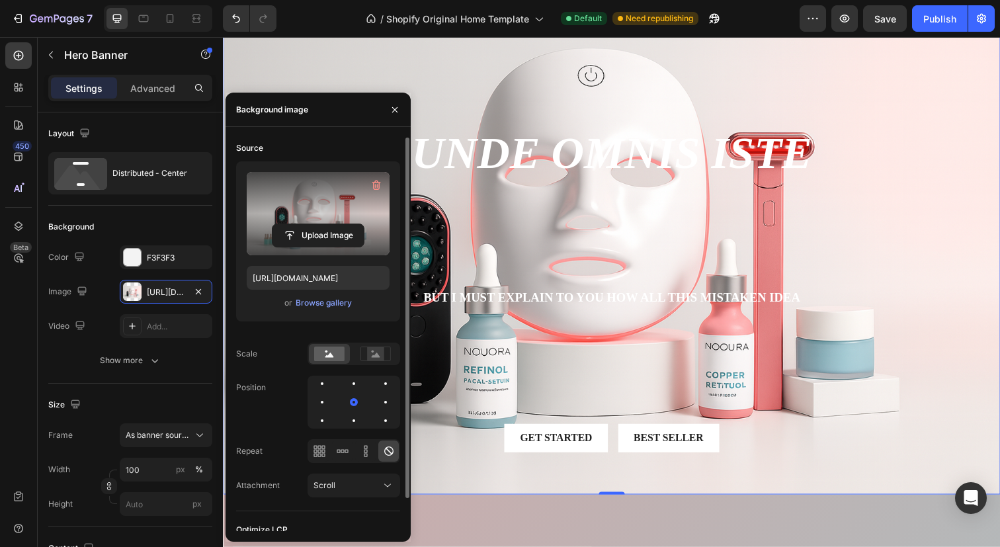
click at [746, 391] on div "90% SAY IT GREAT Text Block Icon Icon Icon Icon Icon Icon List Row unde omnis i…" at bounding box center [620, 251] width 774 height 464
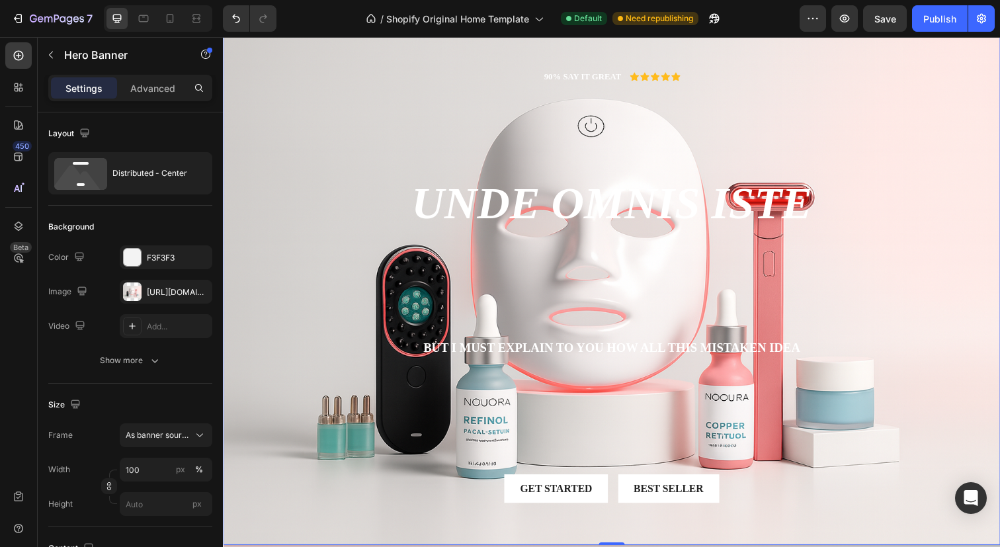
scroll to position [72, 0]
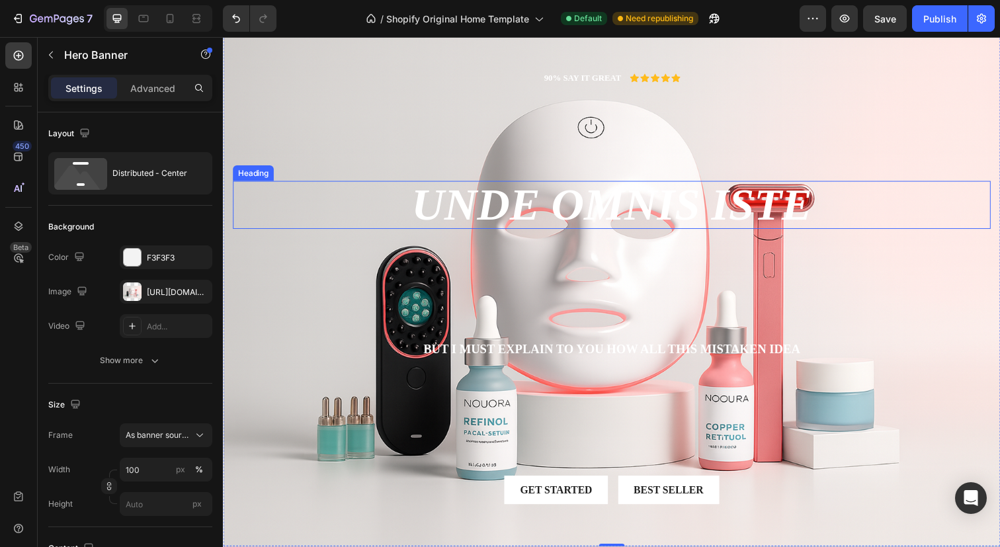
click at [673, 206] on h2 "unde omnis iste" at bounding box center [620, 208] width 774 height 49
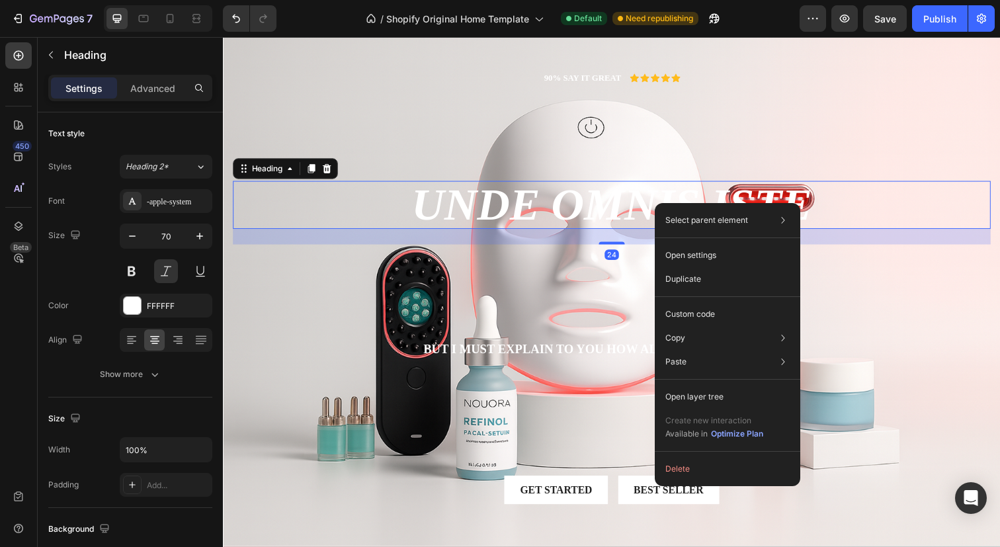
click at [688, 456] on div "Select parent element Section Hero Banner Heading Open settings Duplicate Custo…" at bounding box center [728, 344] width 146 height 283
click at [687, 468] on button "Delete" at bounding box center [727, 469] width 135 height 24
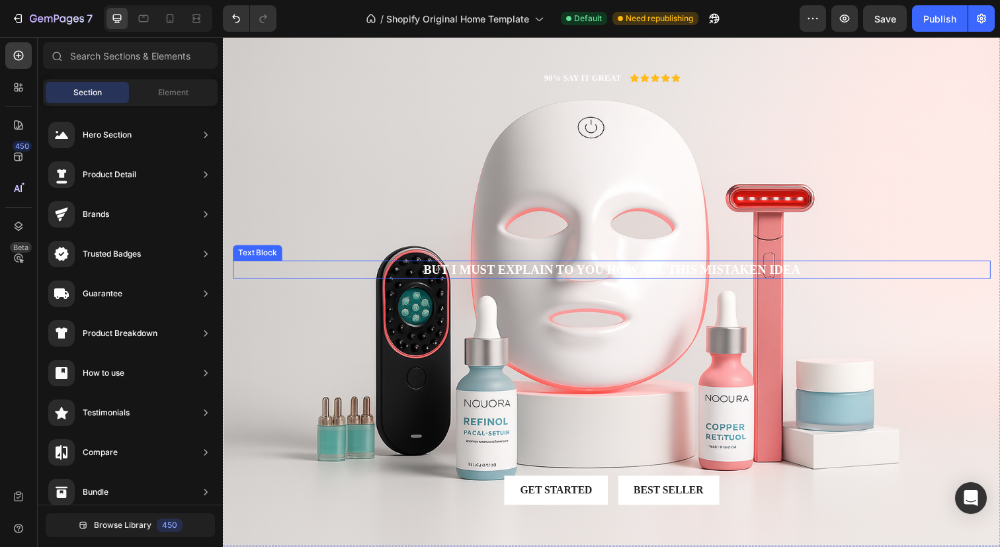
click at [586, 269] on p "But I must explain to you how all this mistaken idea" at bounding box center [619, 275] width 771 height 17
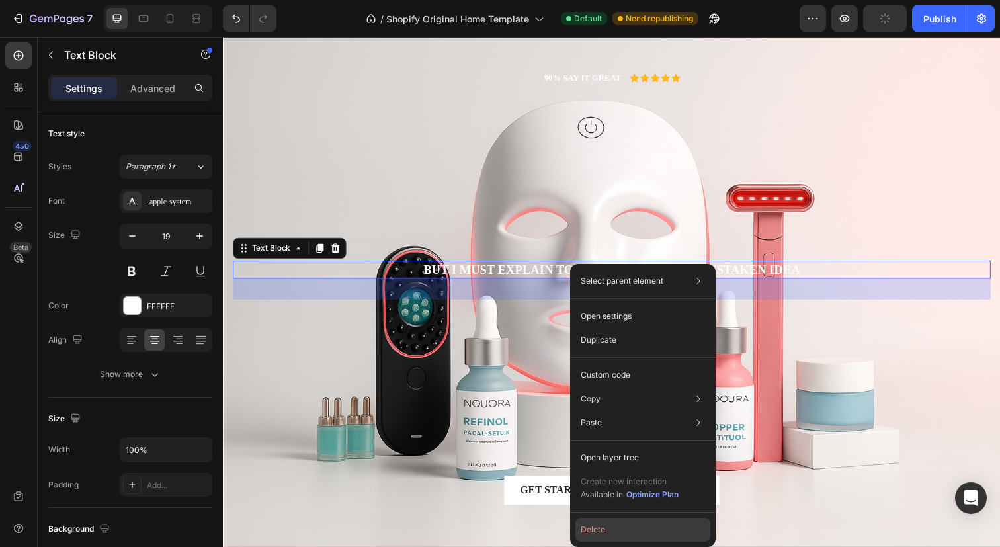
click at [628, 523] on button "Delete" at bounding box center [643, 530] width 135 height 24
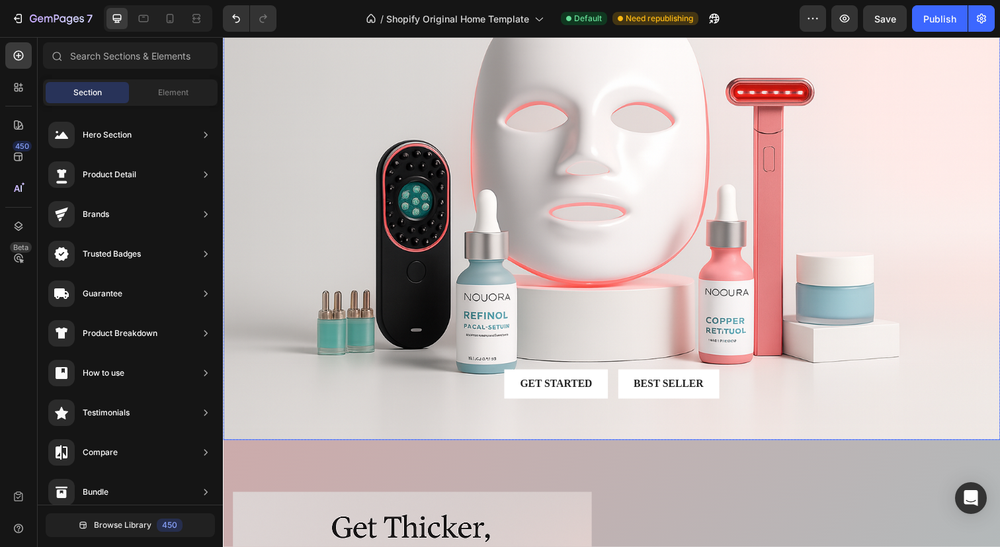
scroll to position [183, 0]
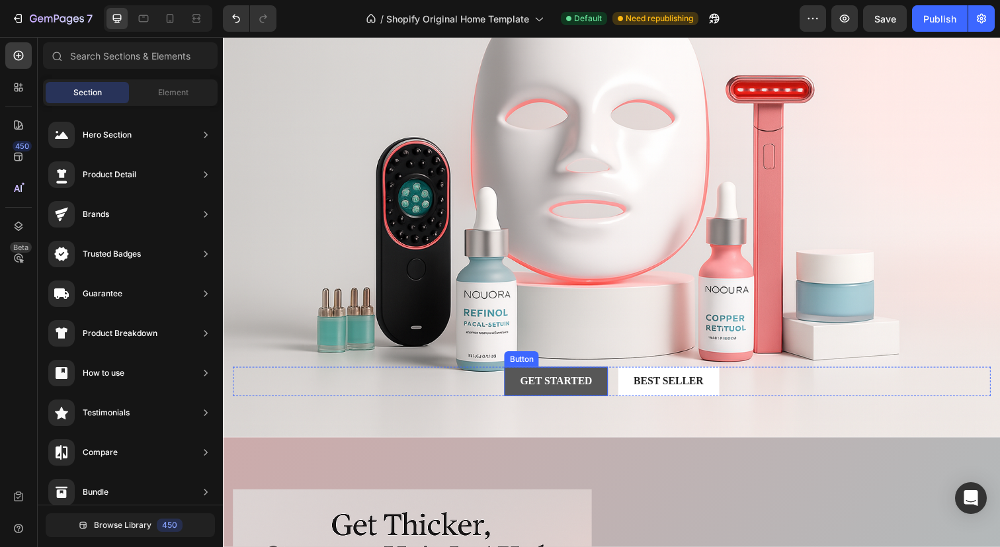
click at [599, 392] on button "Get started" at bounding box center [562, 389] width 105 height 30
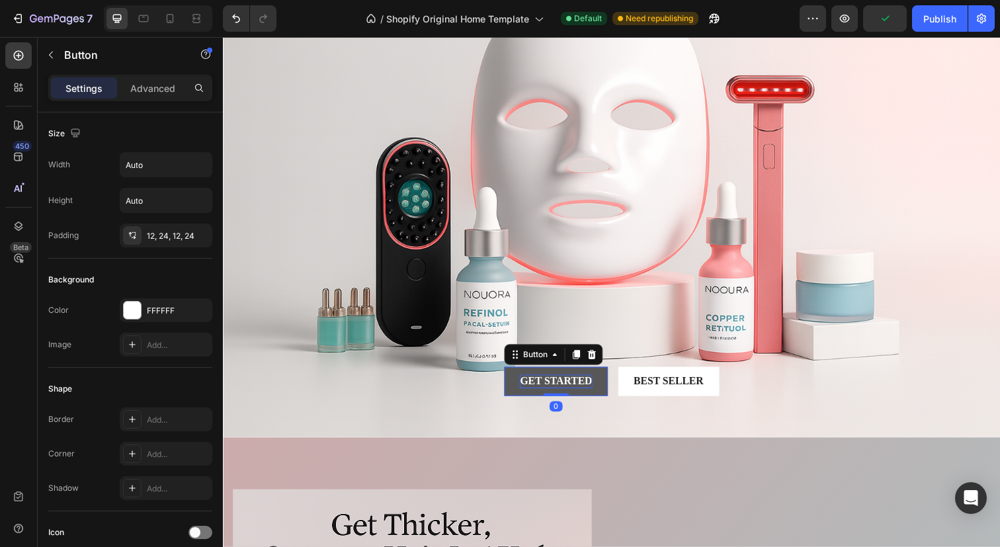
click at [579, 382] on div "Get started" at bounding box center [562, 389] width 73 height 14
click at [579, 382] on p "Get started" at bounding box center [562, 389] width 73 height 14
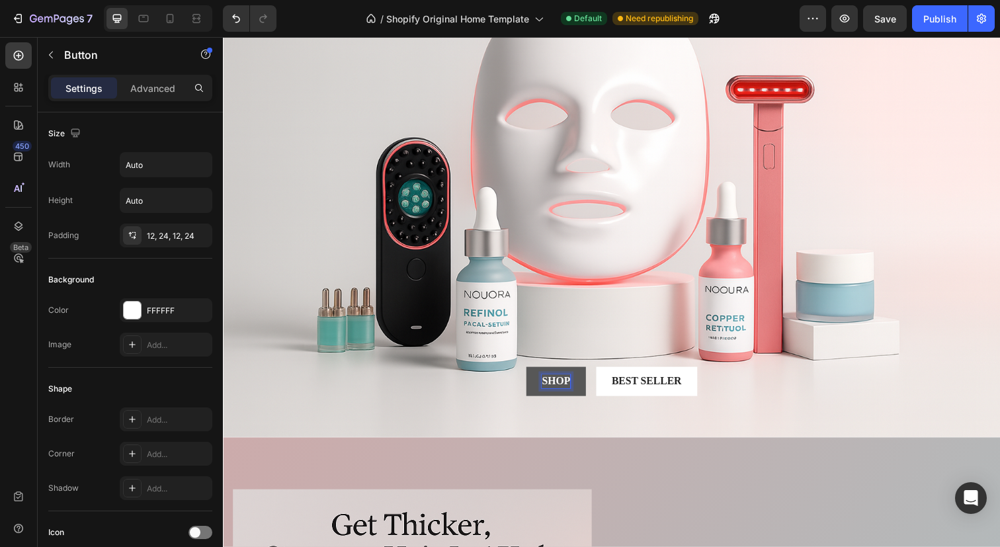
click at [533, 374] on button "Shop" at bounding box center [563, 389] width 61 height 30
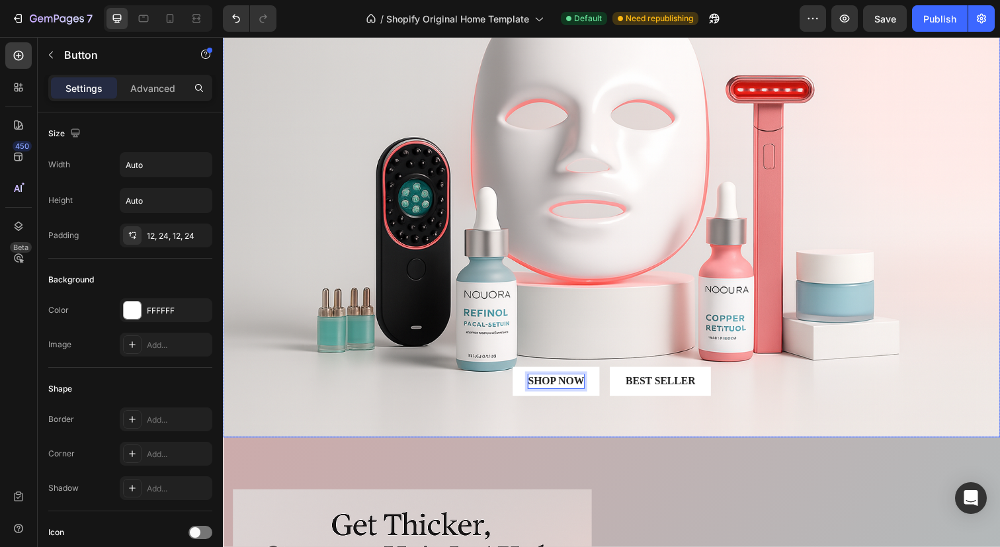
click at [570, 415] on div "90% SAY IT GREAT Text Block Icon Icon Icon Icon Icon Icon List Row Shop Now But…" at bounding box center [620, 193] width 774 height 464
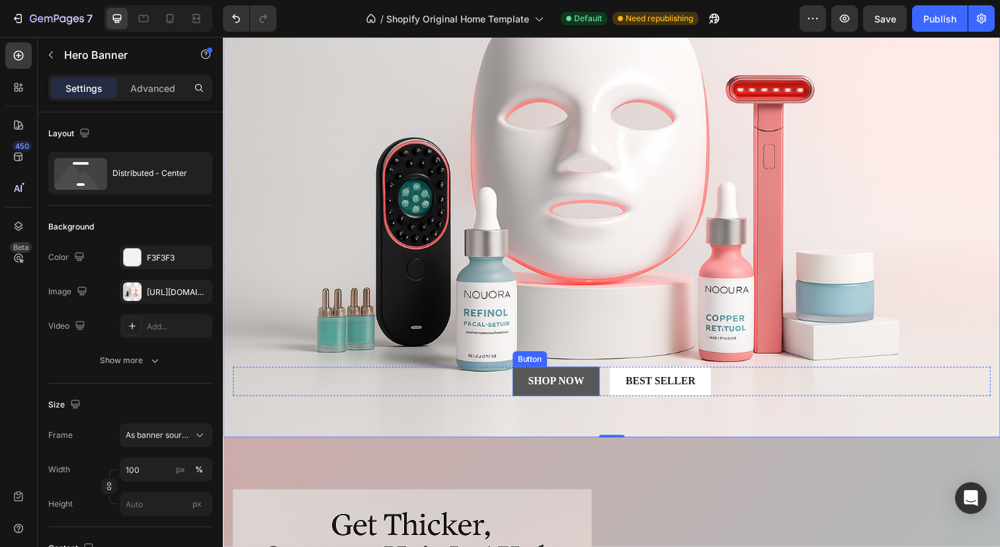
click at [519, 387] on button "Shop Now" at bounding box center [563, 389] width 89 height 30
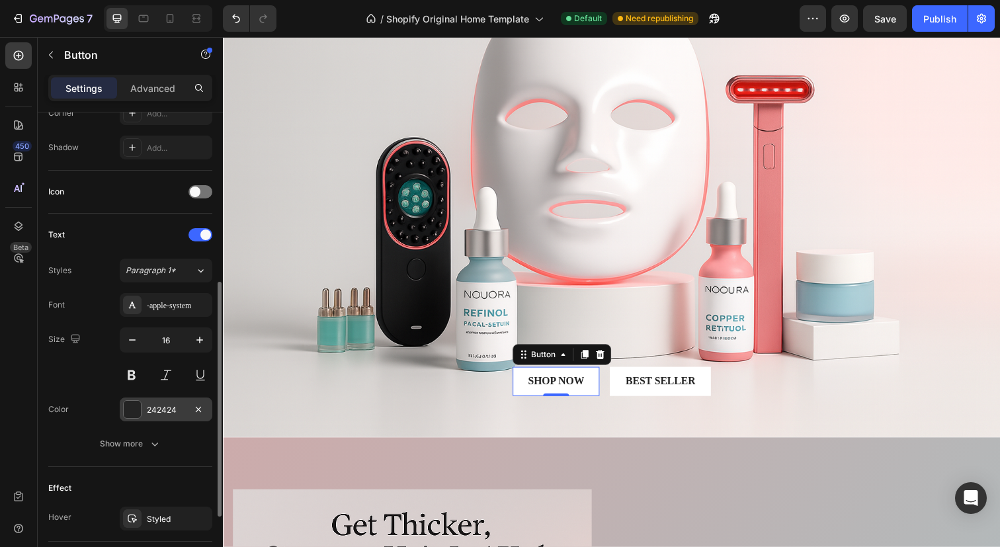
scroll to position [476, 0]
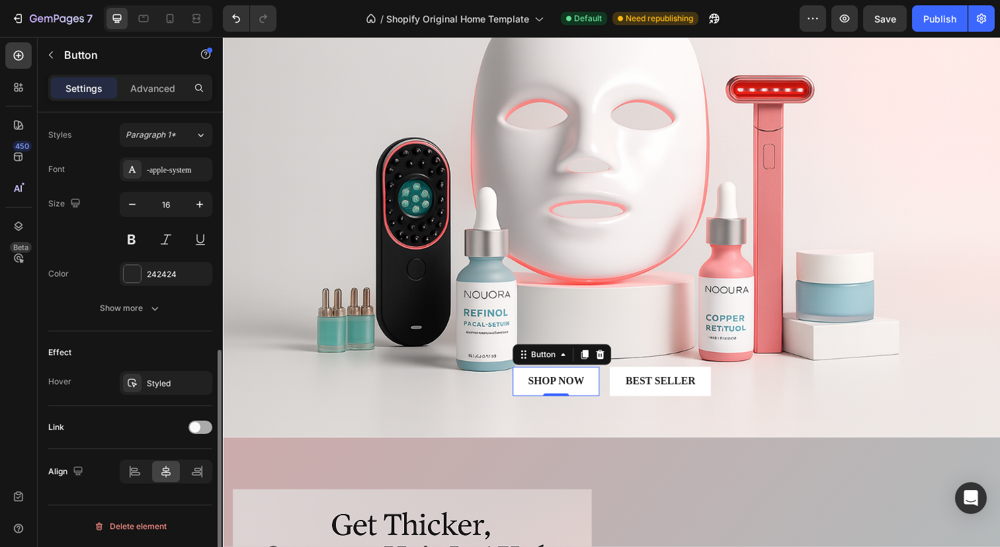
click at [200, 423] on div at bounding box center [201, 427] width 24 height 13
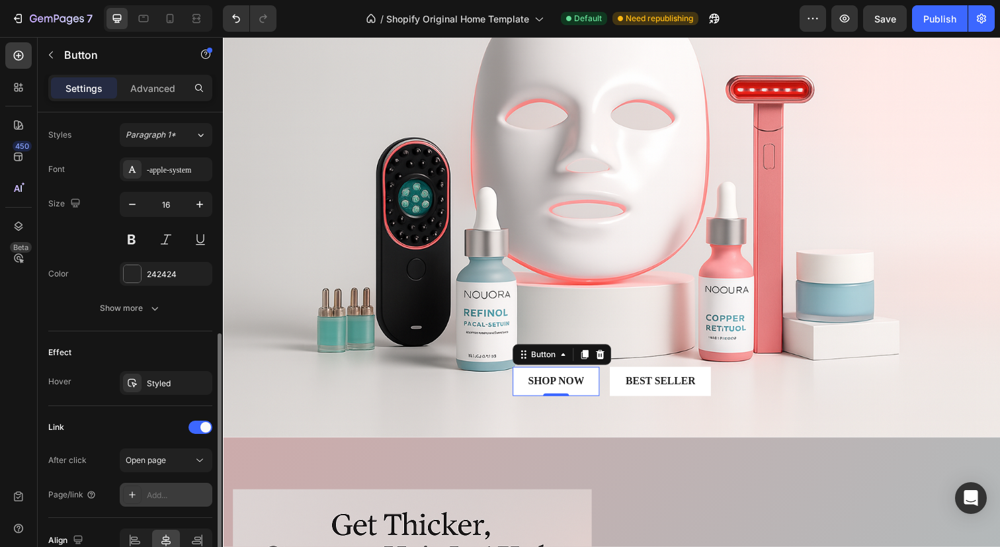
click at [167, 493] on div "Add..." at bounding box center [178, 496] width 62 height 12
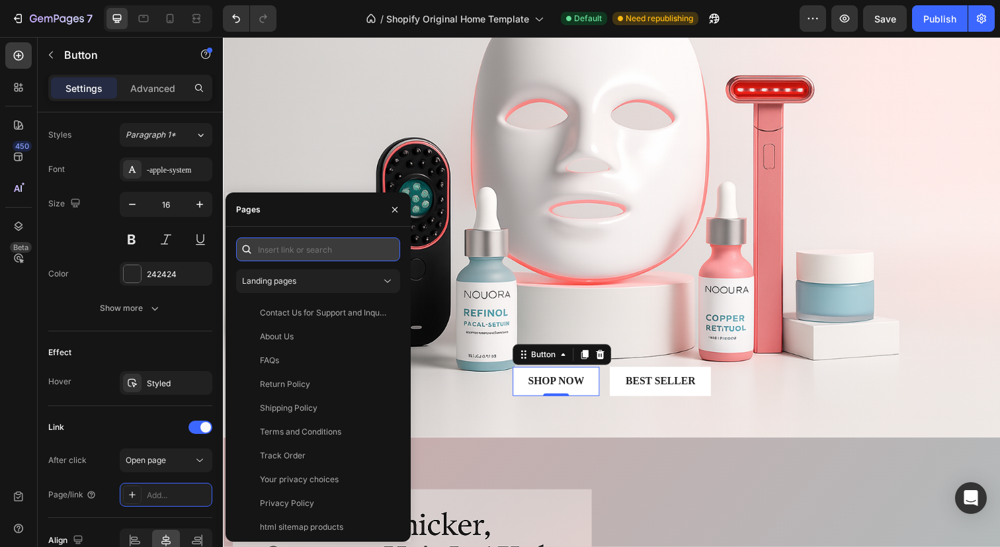
click at [279, 247] on input "text" at bounding box center [318, 249] width 164 height 24
paste input "[URL][DOMAIN_NAME]"
type input "[URL][DOMAIN_NAME]"
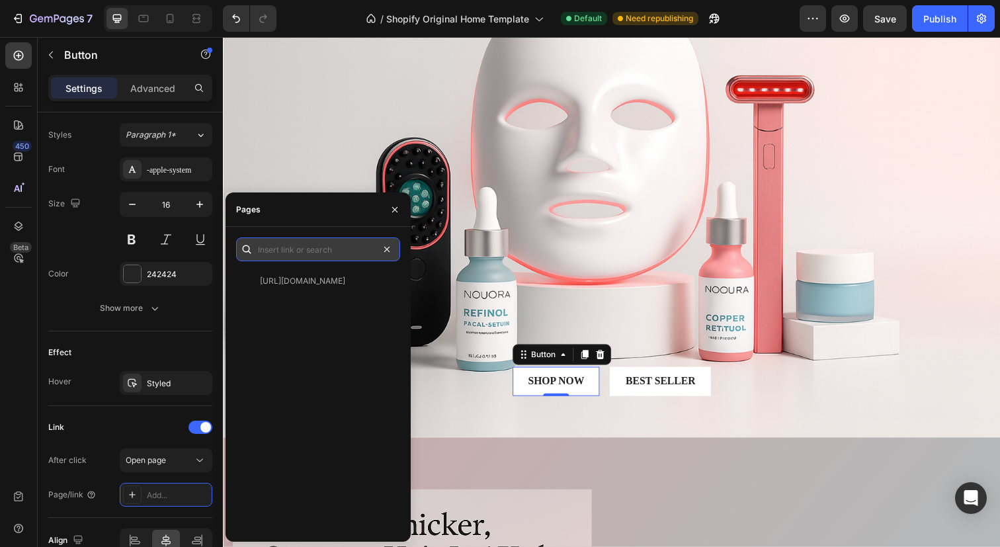
scroll to position [0, 0]
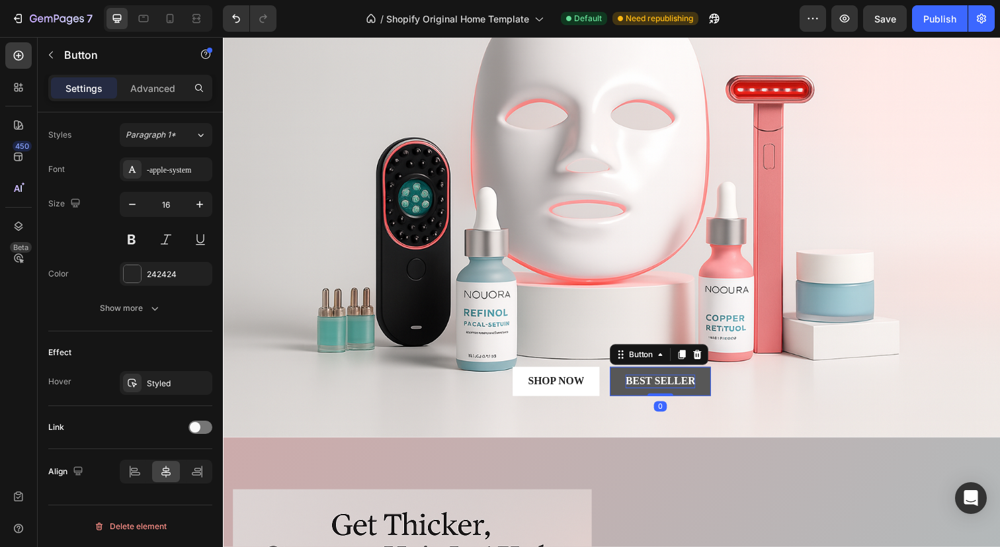
click at [662, 382] on div "Best Seller" at bounding box center [669, 389] width 71 height 14
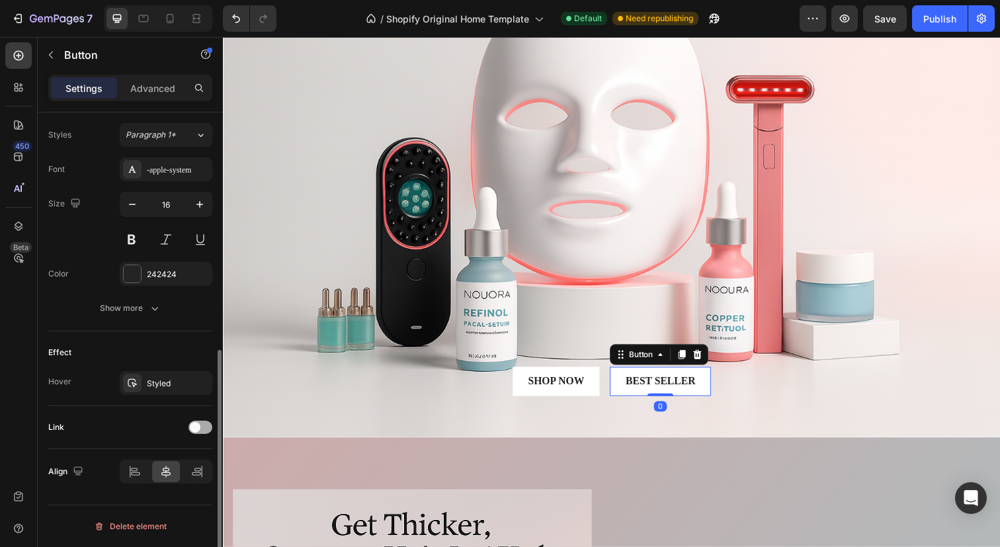
click at [198, 428] on span at bounding box center [195, 427] width 11 height 11
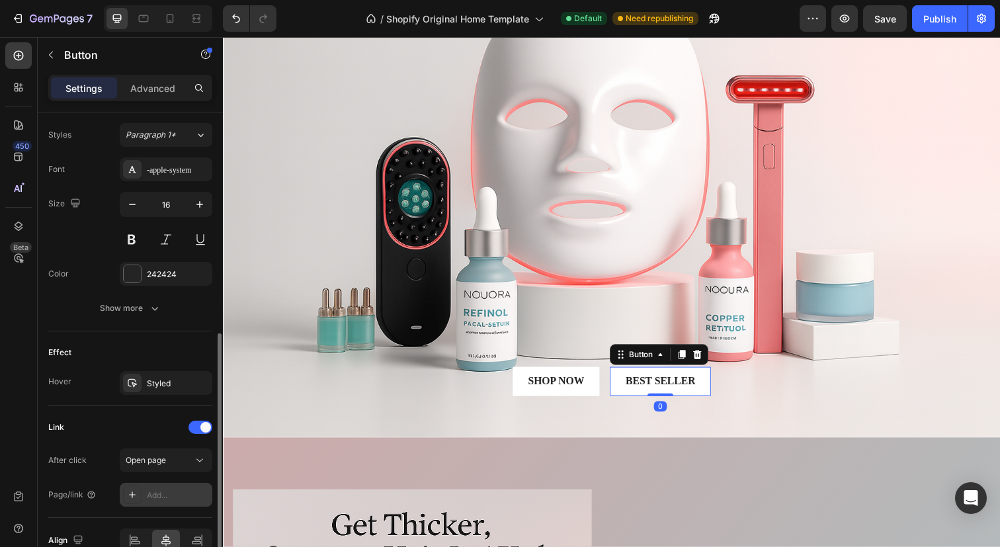
click at [165, 488] on div "Add..." at bounding box center [166, 495] width 93 height 24
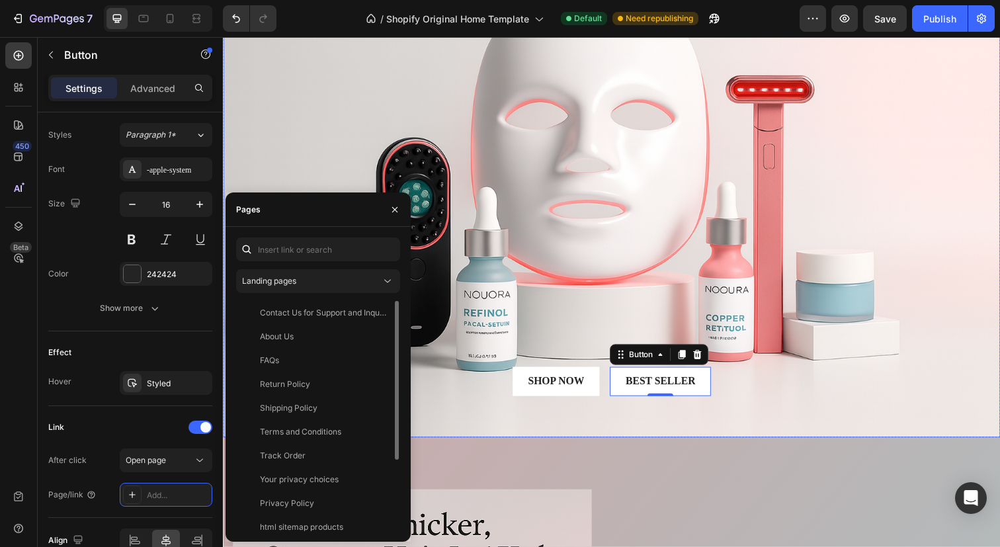
click at [508, 150] on div "90% SAY IT GREAT Text Block Icon Icon Icon Icon Icon Icon List Row Shop Now But…" at bounding box center [620, 193] width 774 height 464
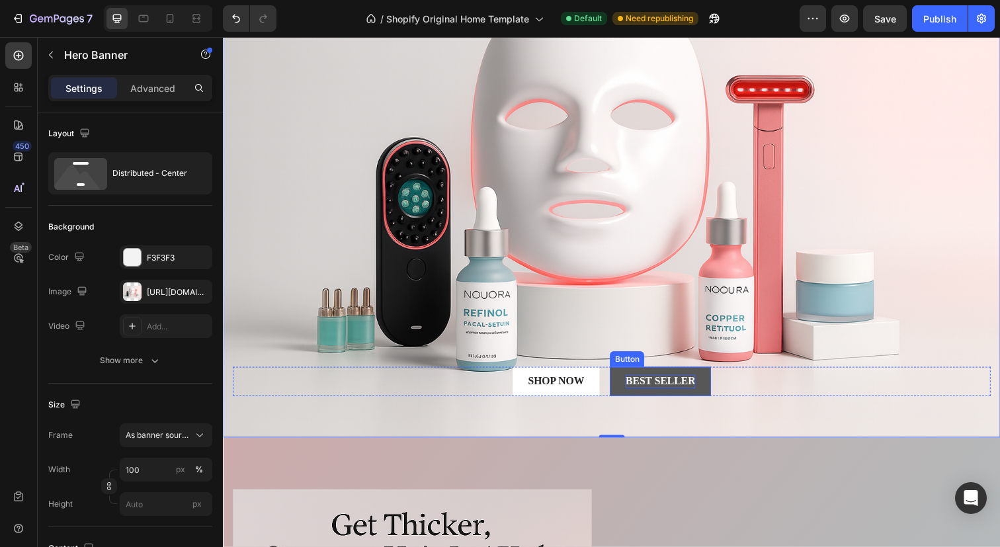
click at [671, 384] on div "Best Seller" at bounding box center [669, 389] width 71 height 14
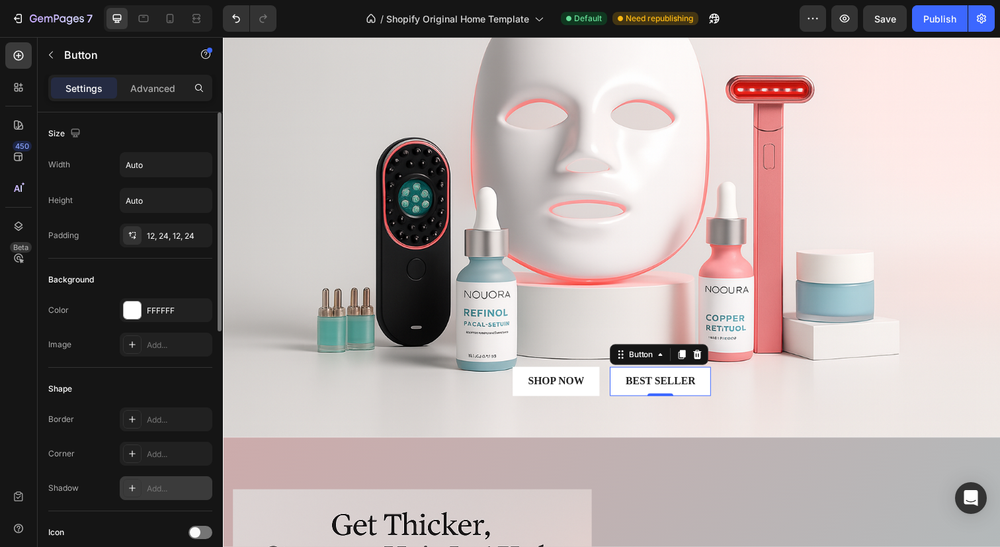
scroll to position [545, 0]
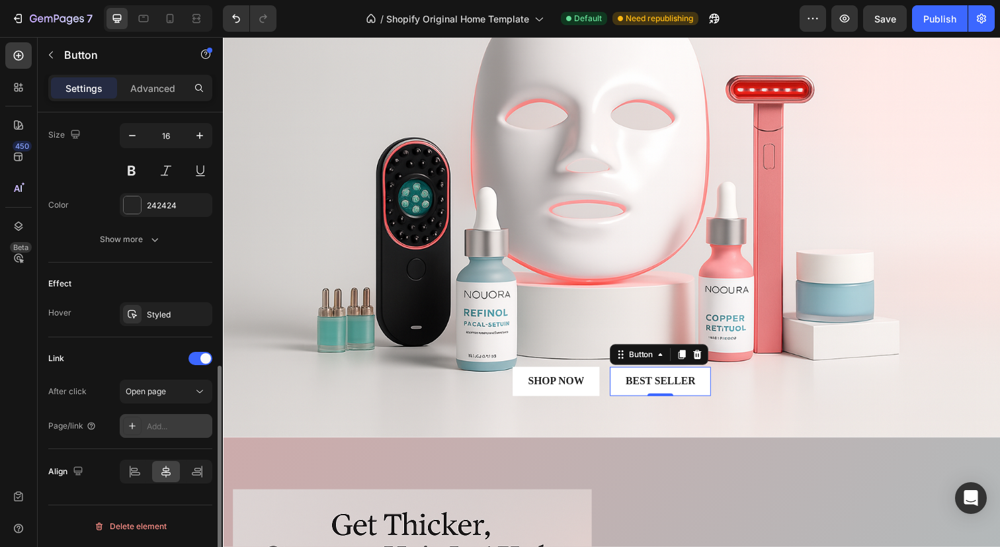
click at [163, 423] on div "Add..." at bounding box center [178, 427] width 62 height 12
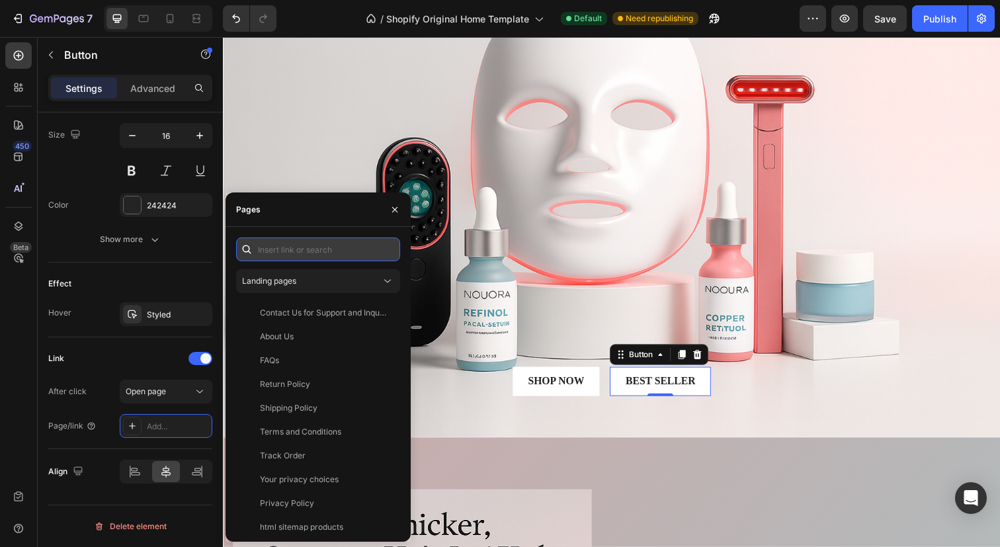
click at [343, 247] on input "text" at bounding box center [318, 249] width 164 height 24
paste input "[URL][DOMAIN_NAME][MEDICAL_DATA][MEDICAL_DATA]"
type input "[URL][DOMAIN_NAME][MEDICAL_DATA][MEDICAL_DATA]"
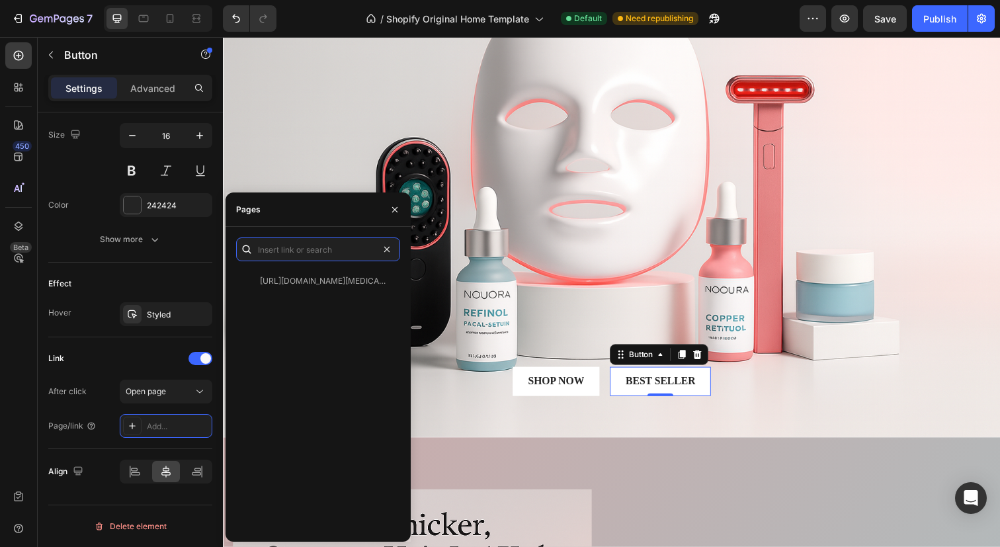
scroll to position [0, 0]
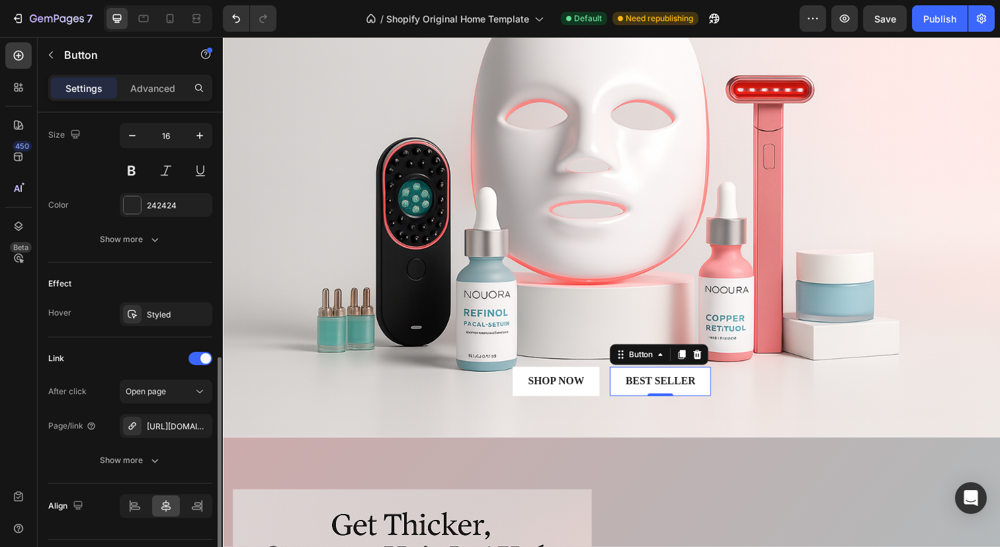
click at [134, 351] on div "Link" at bounding box center [130, 358] width 164 height 21
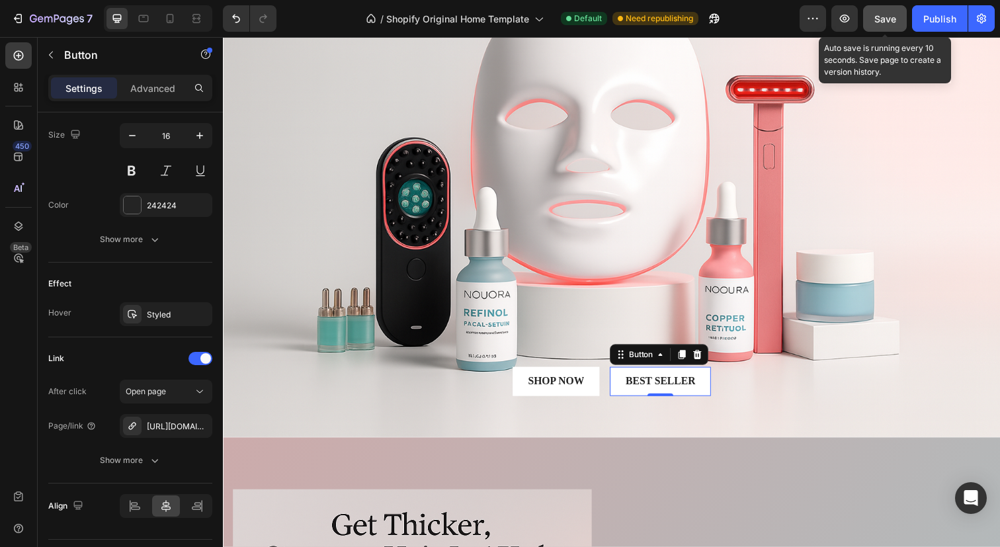
click at [889, 18] on span "Save" at bounding box center [886, 18] width 22 height 11
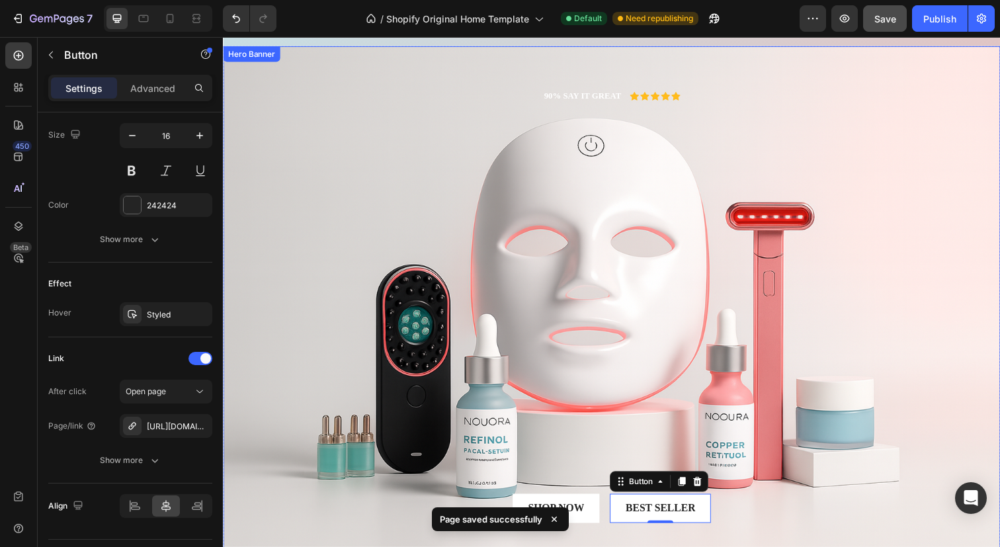
scroll to position [50, 0]
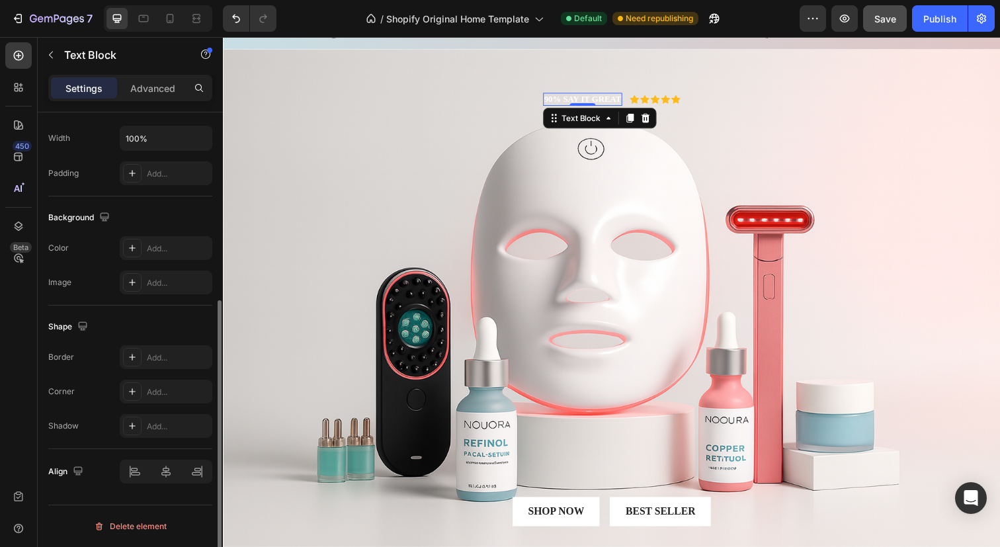
click at [595, 99] on p "90% SAY IT GREAT" at bounding box center [590, 100] width 79 height 11
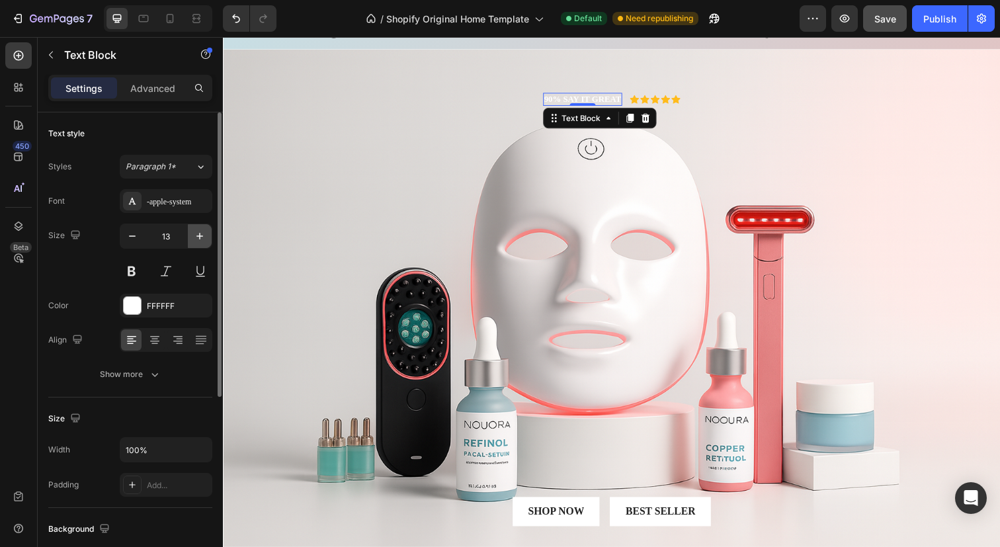
click at [200, 239] on icon "button" at bounding box center [199, 236] width 7 height 7
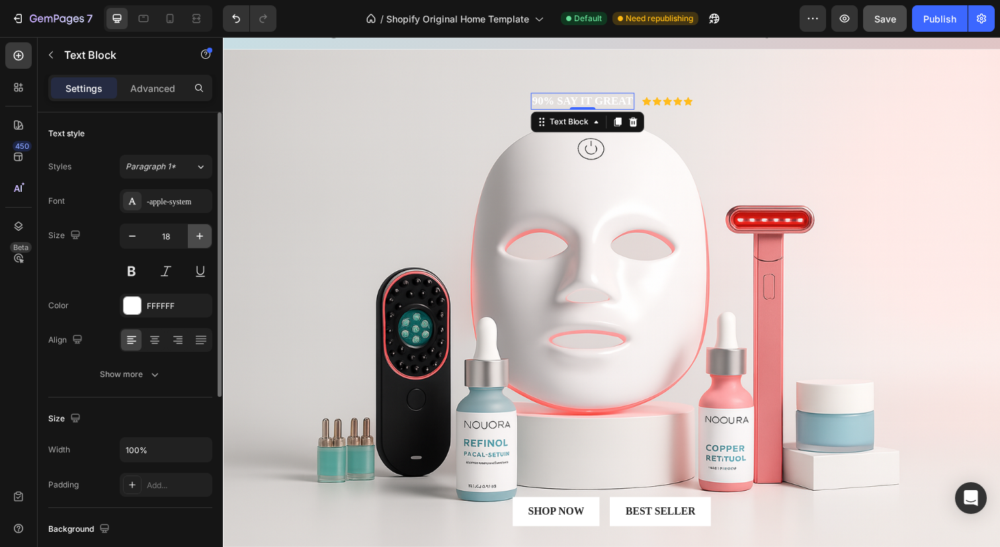
click at [200, 239] on icon "button" at bounding box center [199, 236] width 7 height 7
type input "19"
click at [183, 196] on div "-apple-system" at bounding box center [178, 202] width 62 height 12
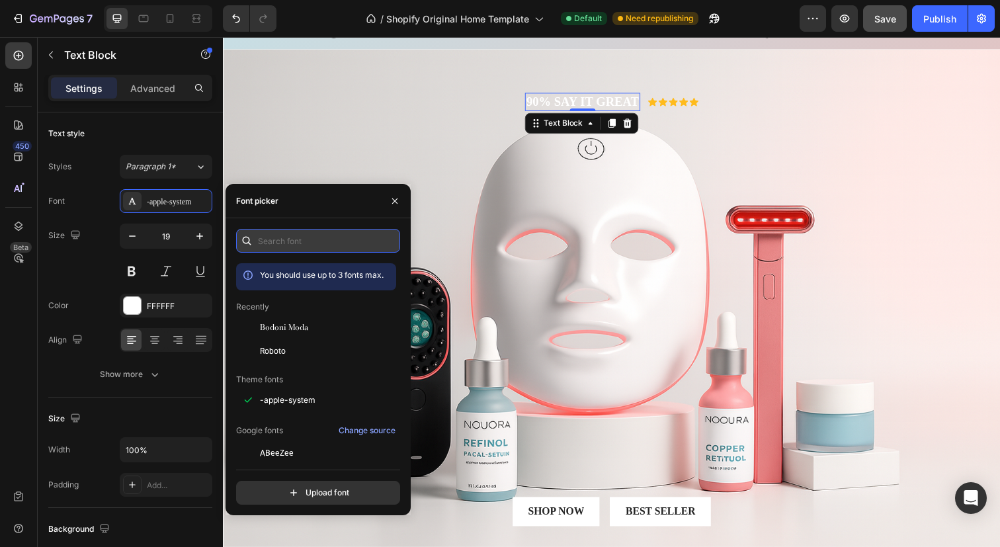
click at [296, 240] on input "text" at bounding box center [318, 241] width 164 height 24
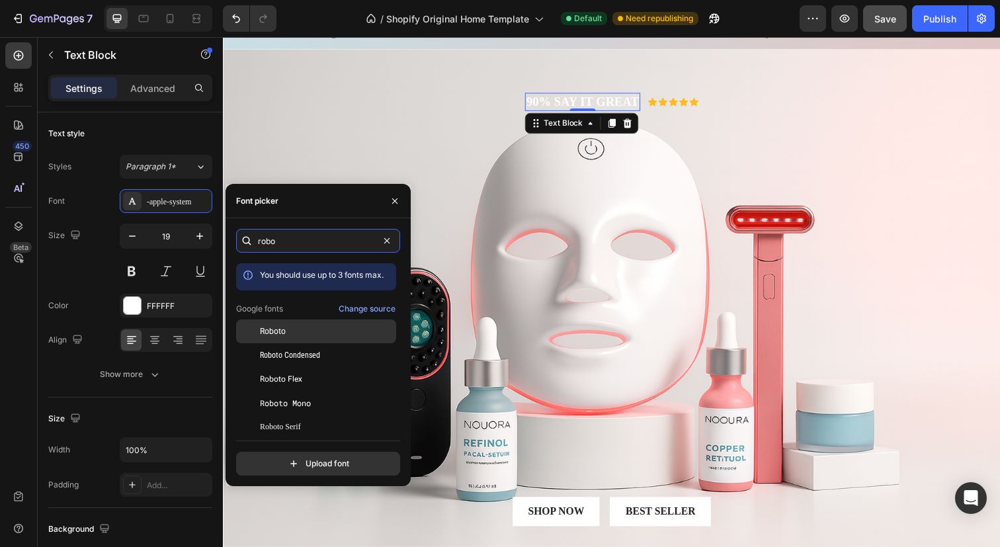
type input "robo"
click at [314, 415] on div "Roboto" at bounding box center [316, 427] width 160 height 24
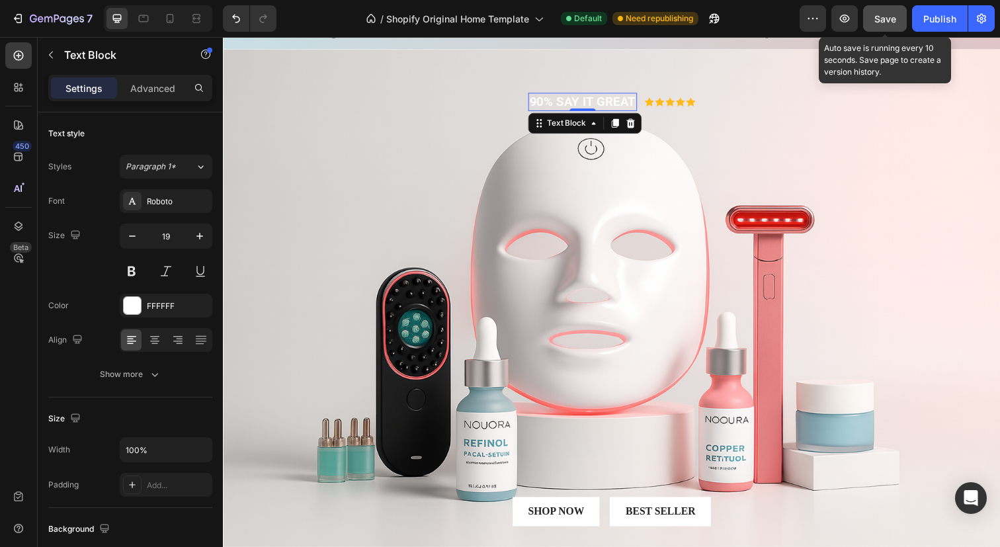
click at [892, 16] on span "Save" at bounding box center [886, 18] width 22 height 11
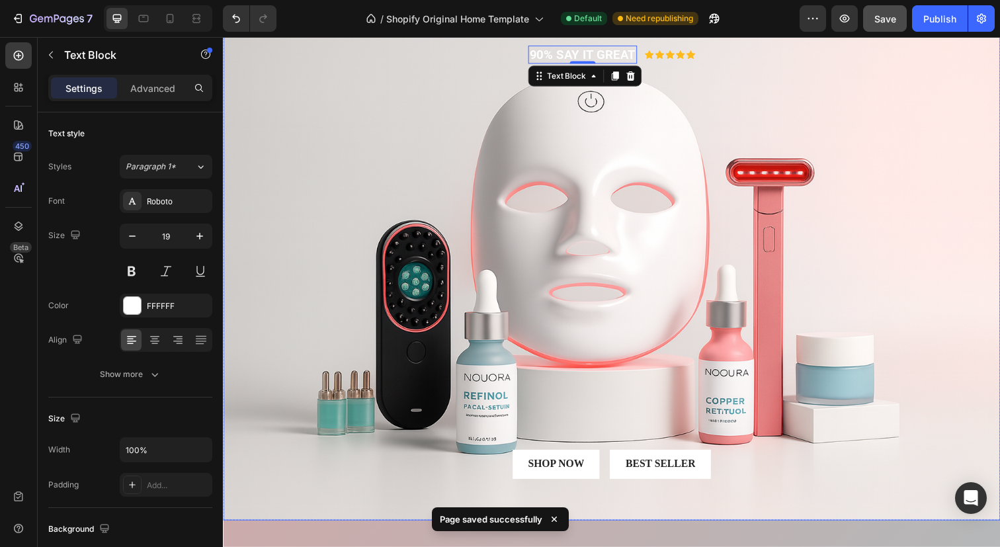
scroll to position [107, 0]
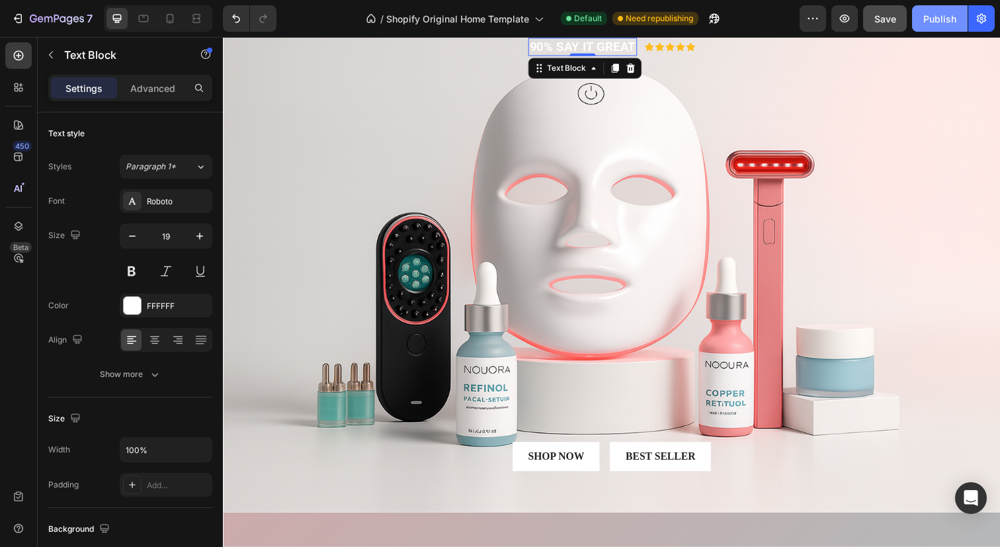
click at [950, 19] on div "Publish" at bounding box center [939, 19] width 33 height 14
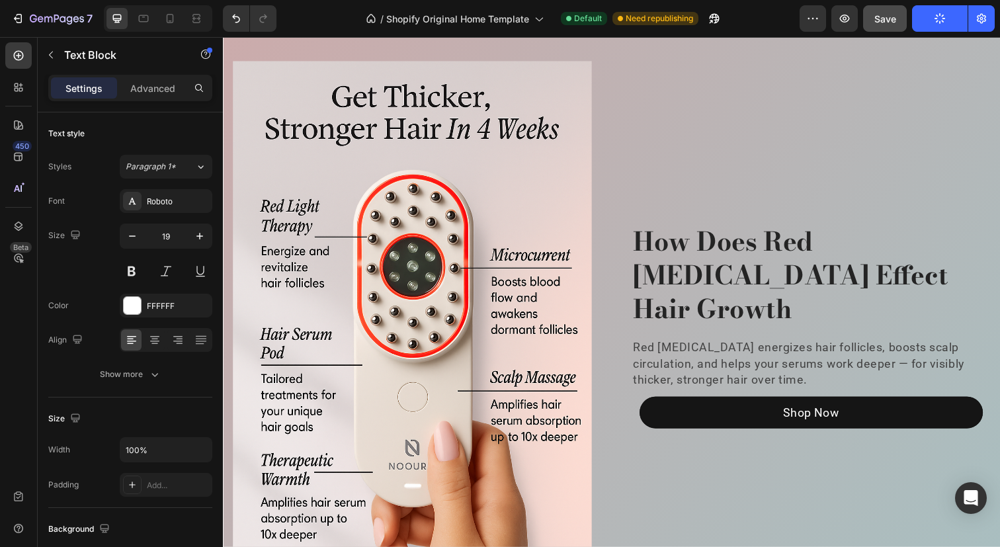
scroll to position [0, 0]
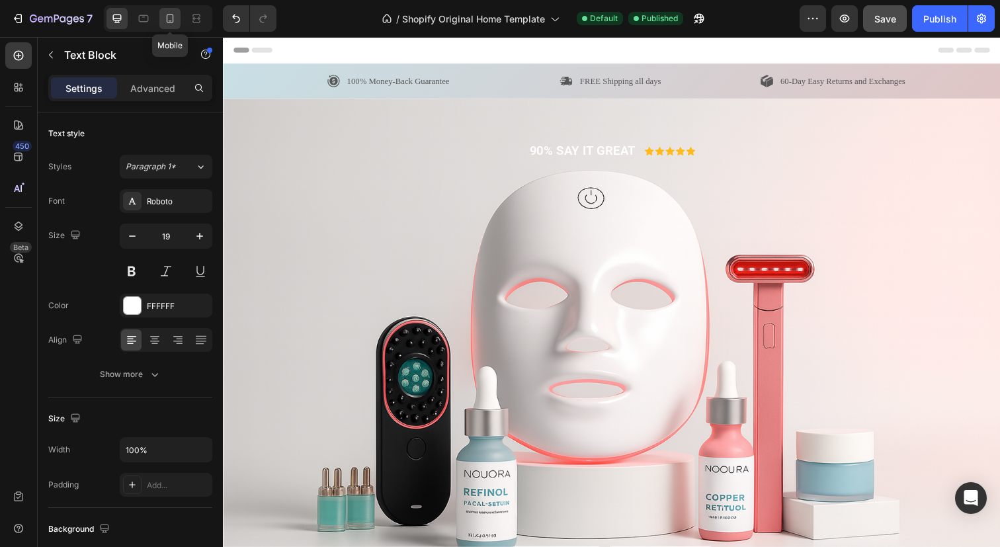
click at [180, 21] on div at bounding box center [169, 18] width 21 height 21
type input "12"
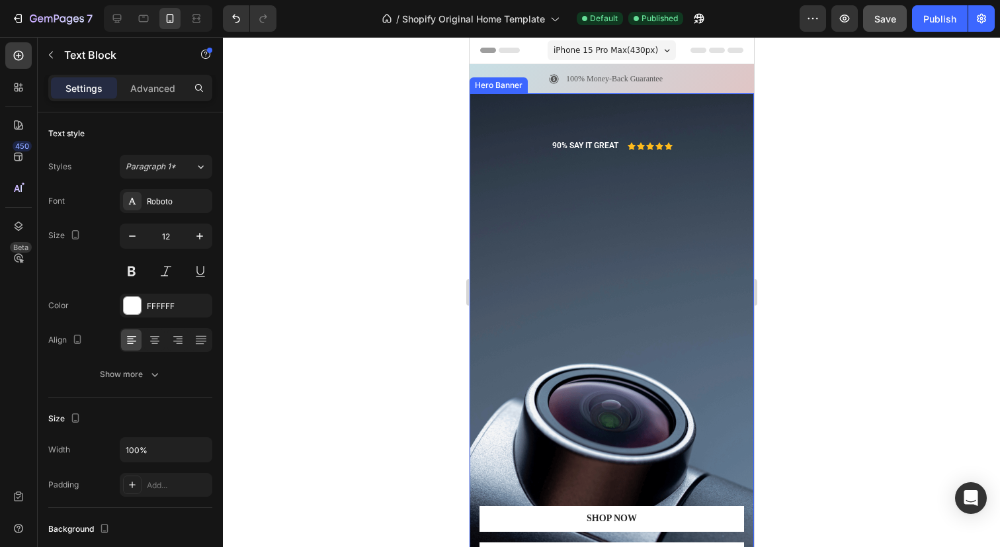
click at [558, 270] on div "90% SAY IT GREAT Text Block Icon Icon Icon Icon Icon Icon List Row Shop Now But…" at bounding box center [611, 364] width 265 height 449
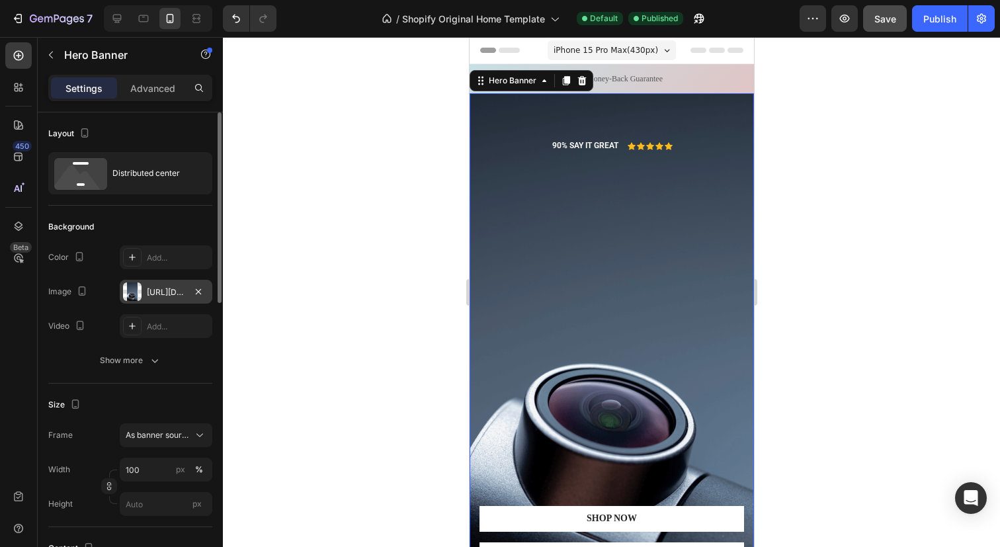
click at [138, 289] on div at bounding box center [132, 291] width 19 height 19
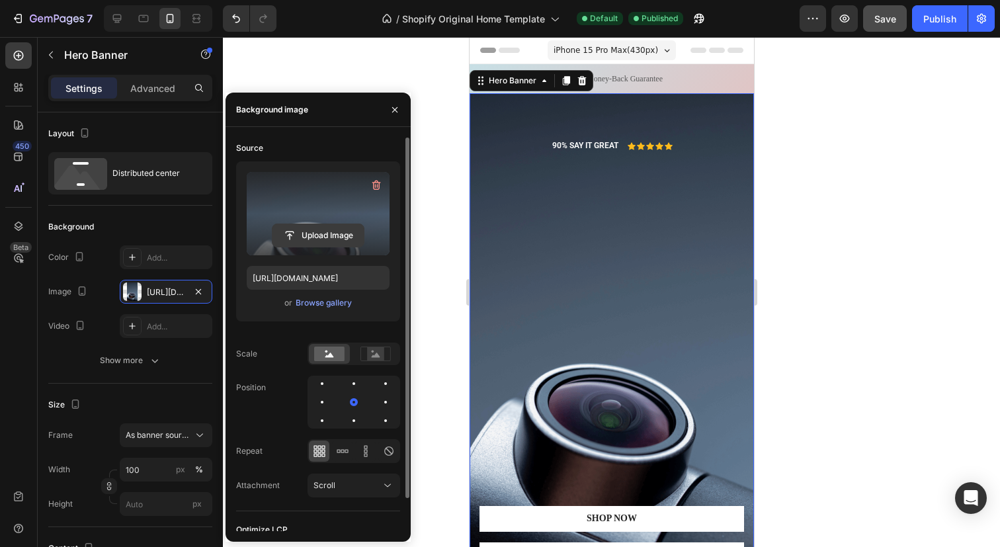
click at [316, 234] on input "file" at bounding box center [318, 235] width 91 height 22
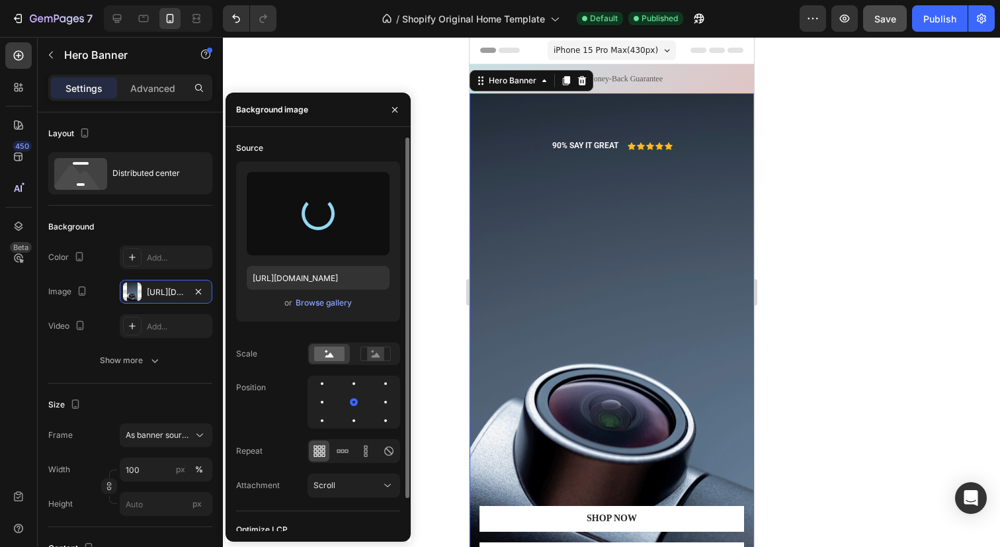
type input "[URL][DOMAIN_NAME]"
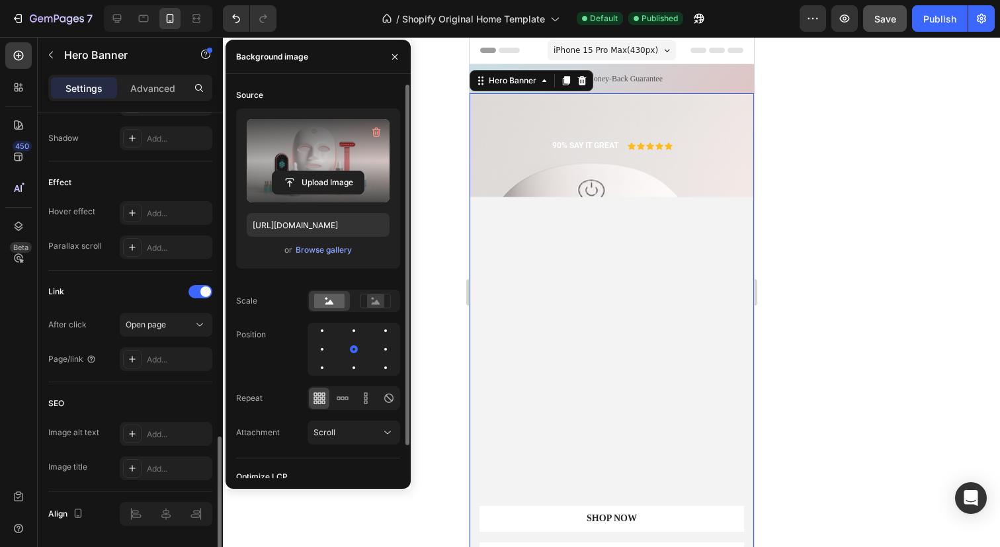
scroll to position [697, 0]
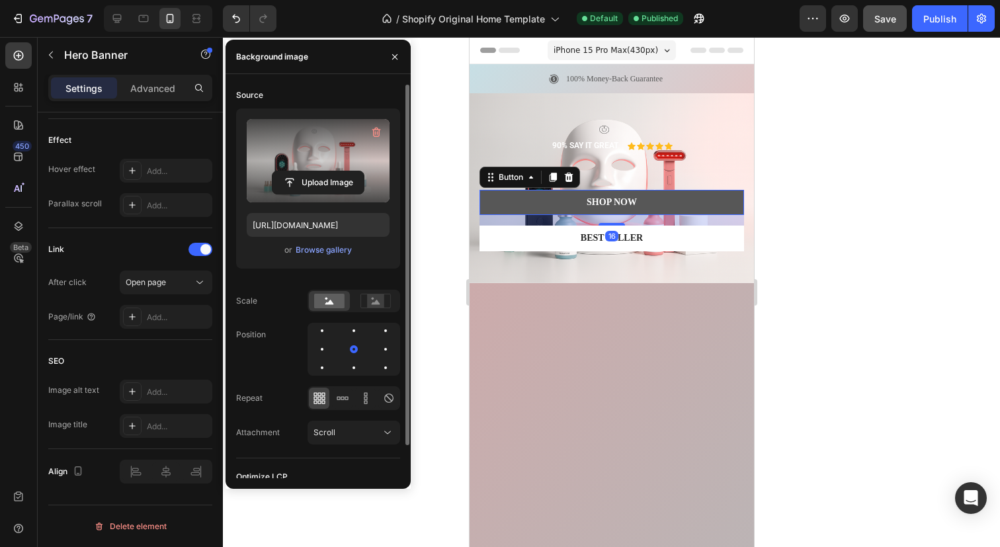
click at [536, 195] on link "Shop Now" at bounding box center [611, 202] width 265 height 25
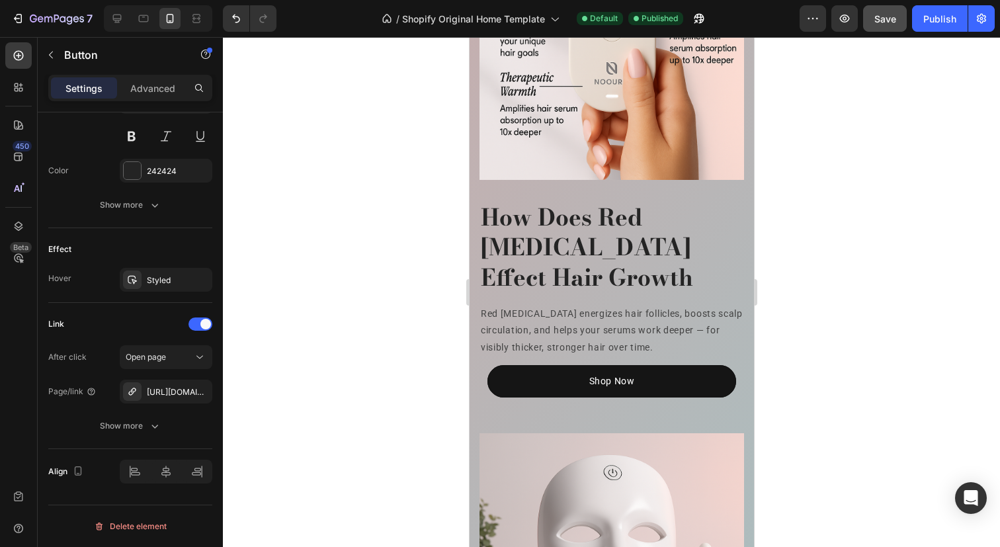
scroll to position [0, 0]
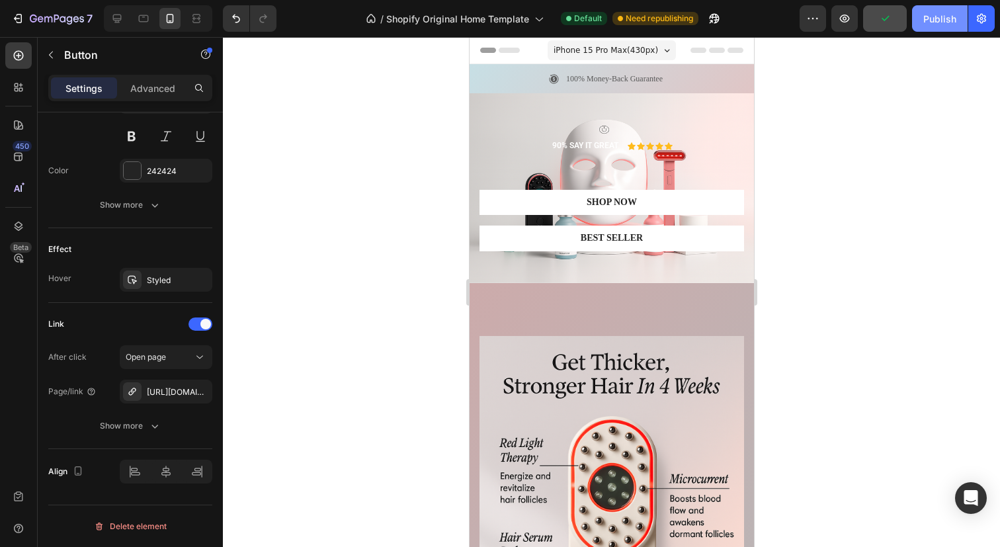
click at [951, 17] on div "Publish" at bounding box center [939, 19] width 33 height 14
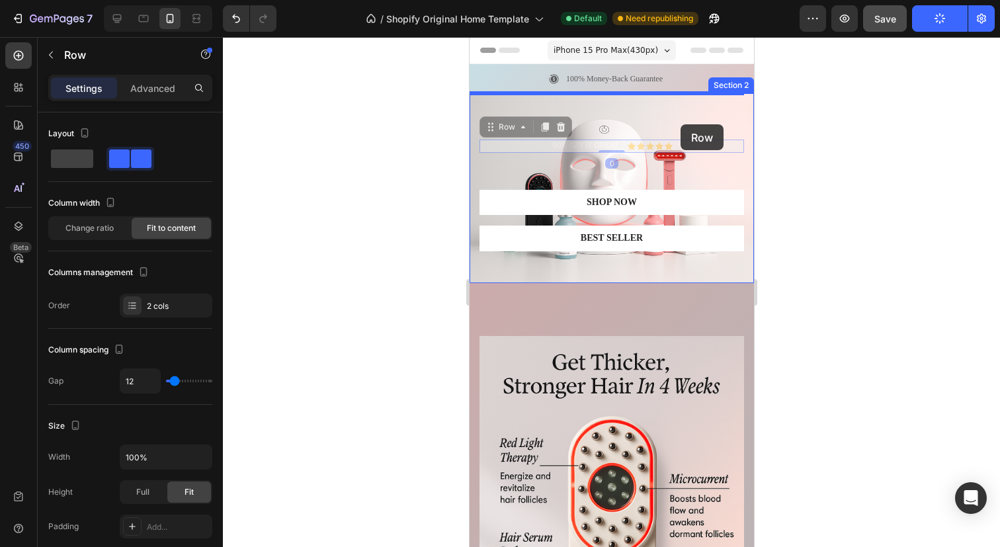
drag, startPoint x: 679, startPoint y: 145, endPoint x: 680, endPoint y: 124, distance: 20.5
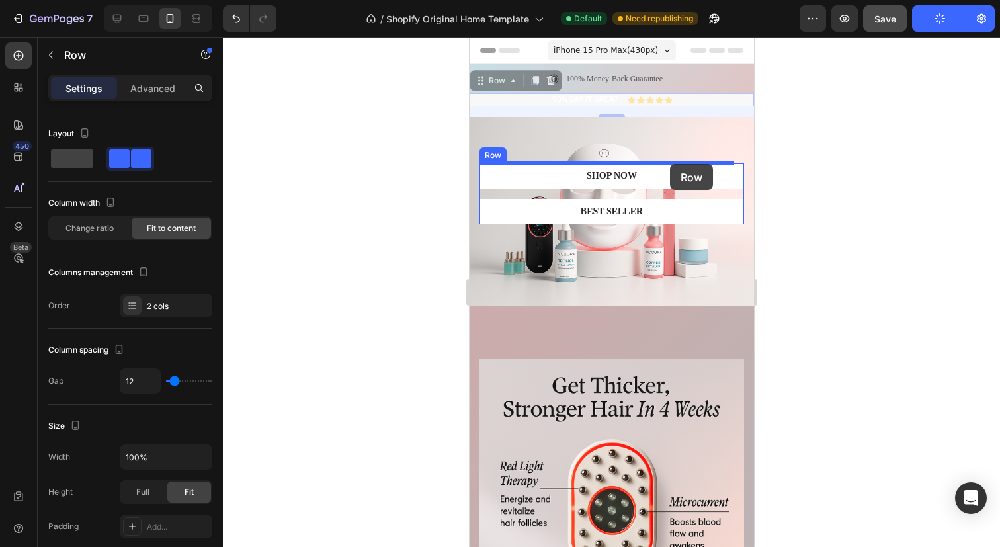
drag, startPoint x: 680, startPoint y: 100, endPoint x: 669, endPoint y: 164, distance: 65.0
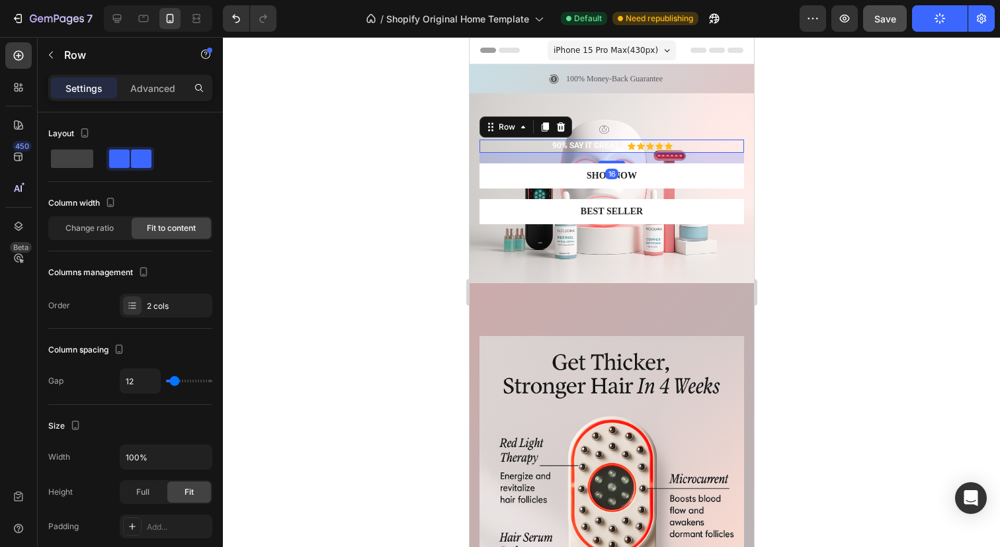
click at [794, 165] on div at bounding box center [611, 292] width 777 height 510
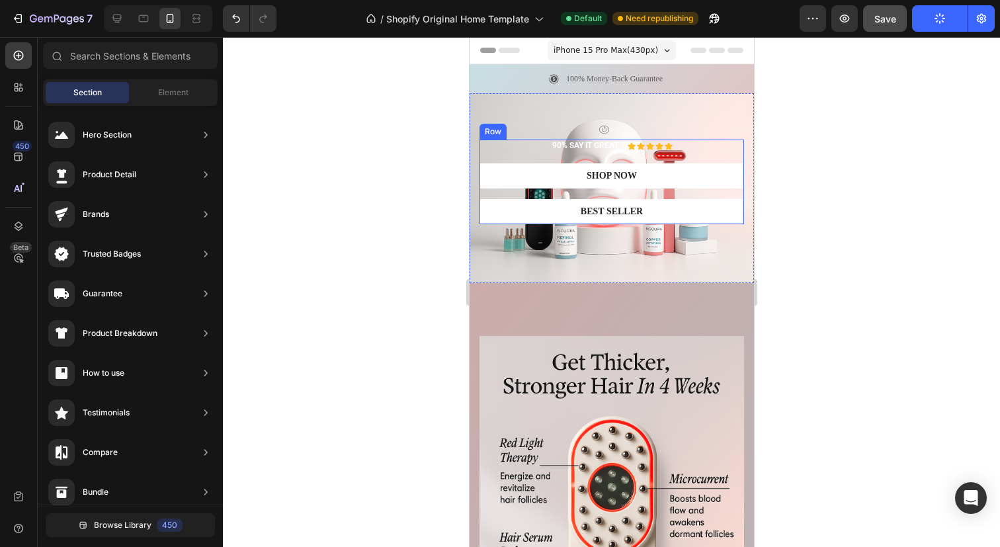
click at [707, 153] on div "90% SAY IT GREAT Text Block Icon Icon Icon Icon Icon Icon List Row Shop Now But…" at bounding box center [611, 170] width 265 height 60
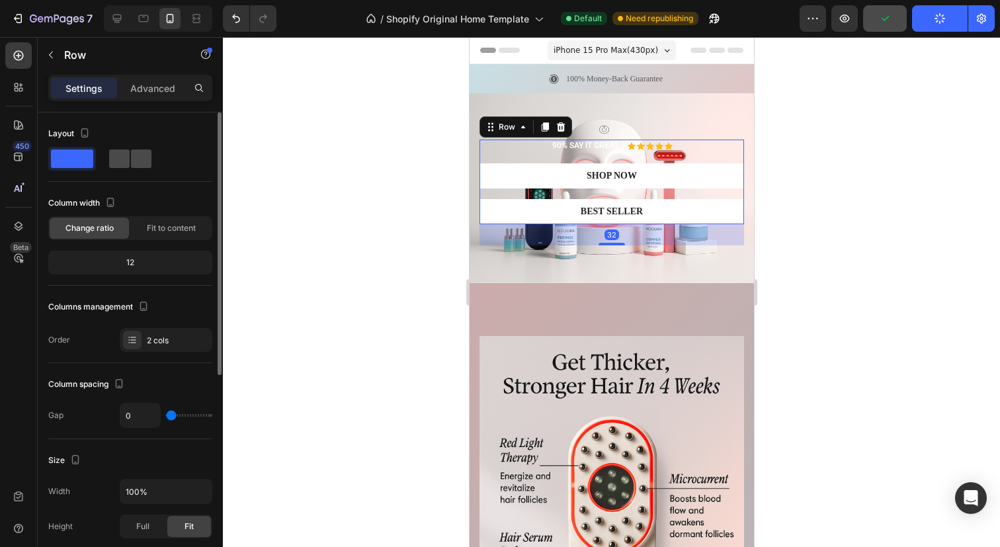
click at [134, 164] on span at bounding box center [141, 159] width 21 height 19
type input "16"
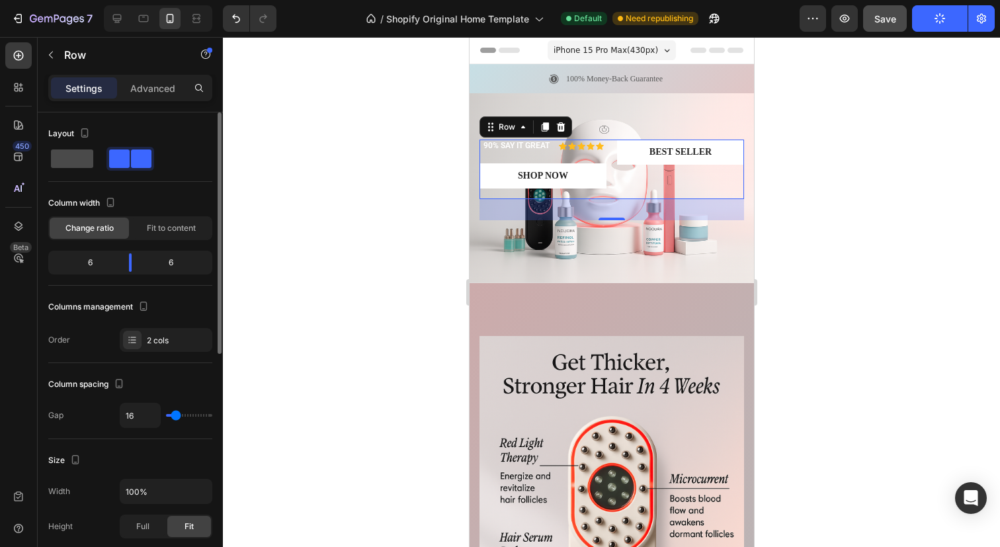
click at [60, 162] on span at bounding box center [72, 159] width 42 height 19
type input "0"
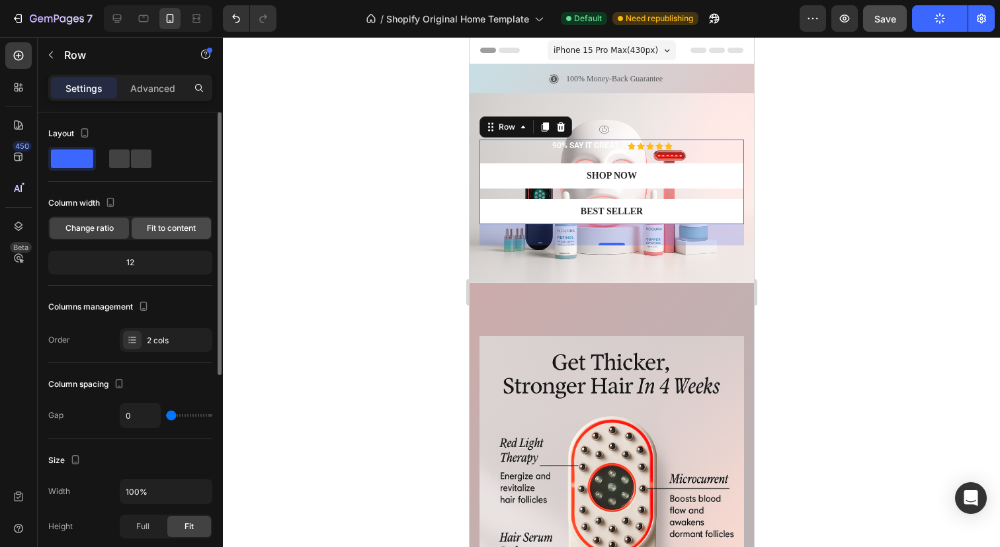
click at [181, 225] on span "Fit to content" at bounding box center [171, 228] width 49 height 12
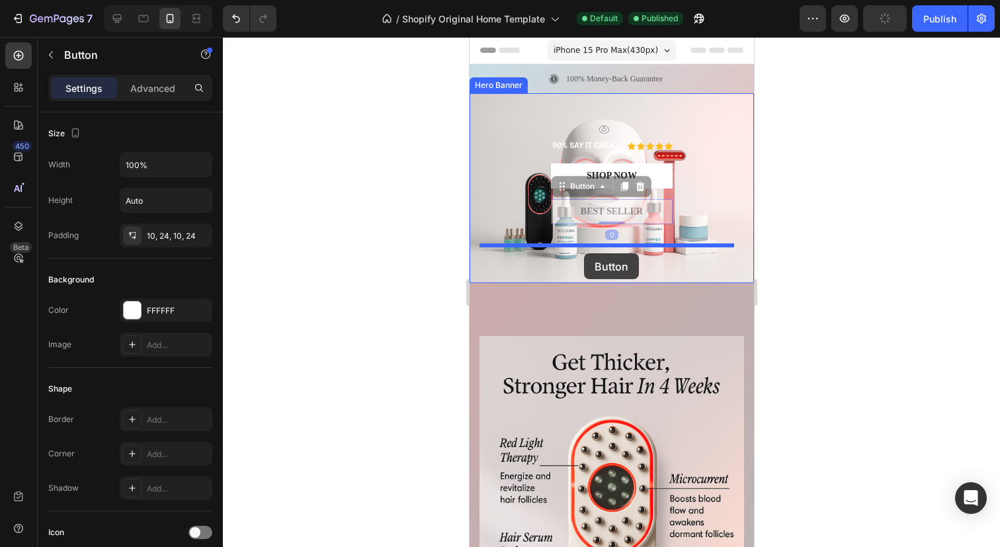
drag, startPoint x: 584, startPoint y: 208, endPoint x: 583, endPoint y: 253, distance: 45.0
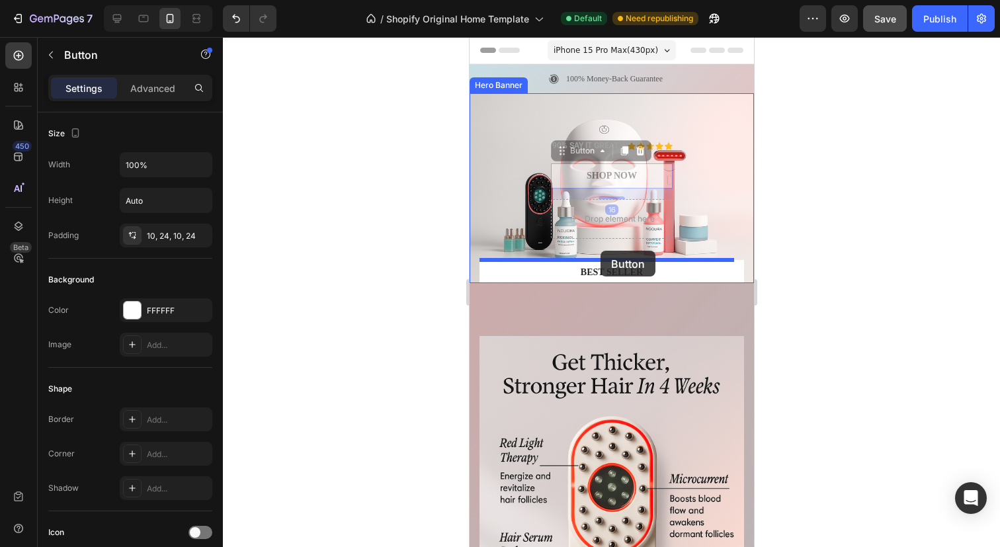
drag, startPoint x: 606, startPoint y: 179, endPoint x: 600, endPoint y: 251, distance: 71.7
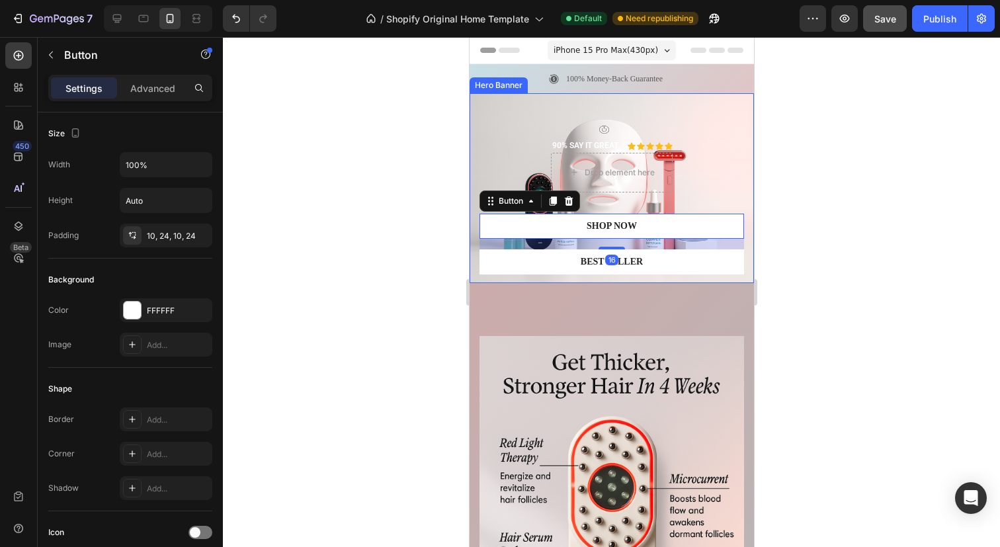
click at [795, 148] on div at bounding box center [611, 292] width 777 height 510
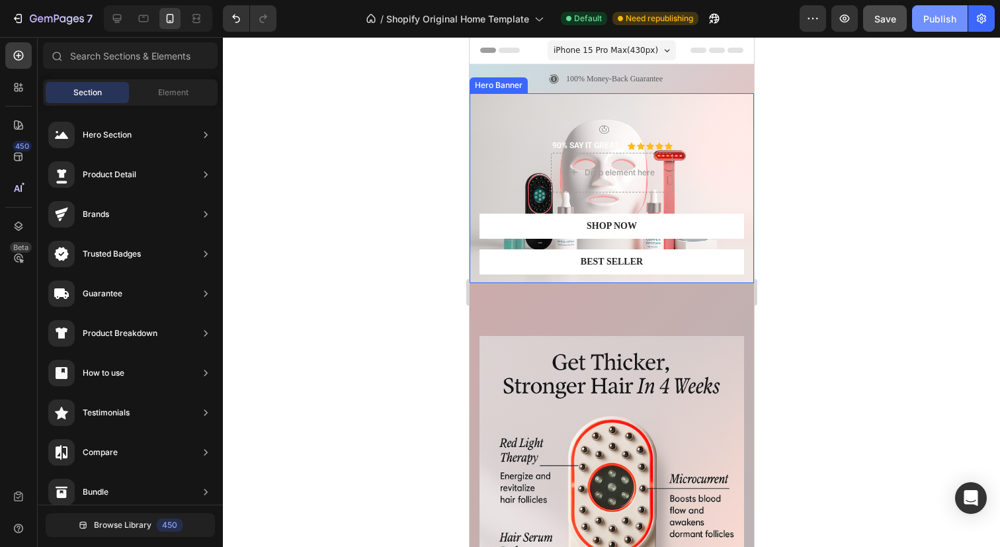
click at [941, 17] on div "Publish" at bounding box center [939, 19] width 33 height 14
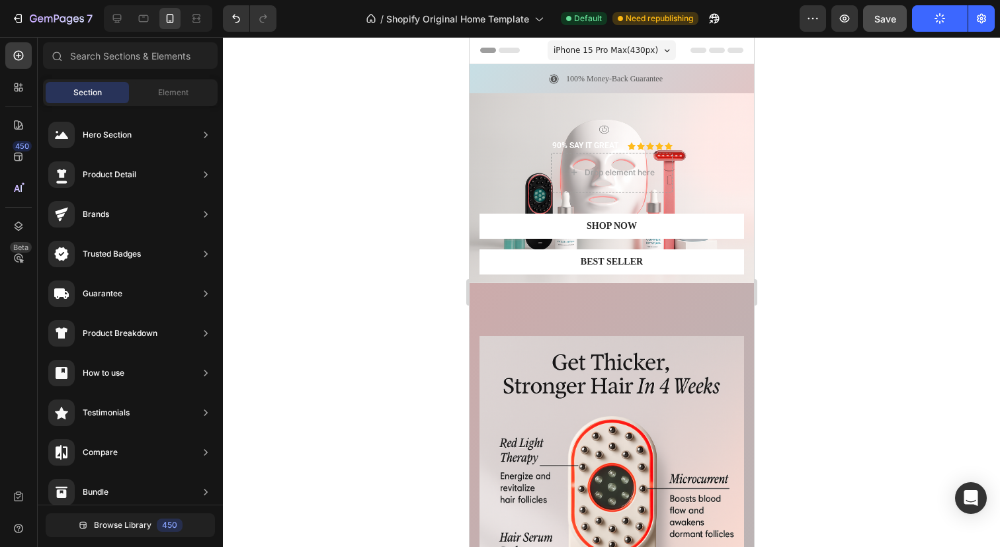
scroll to position [50, 0]
click at [148, 20] on icon at bounding box center [143, 18] width 13 height 13
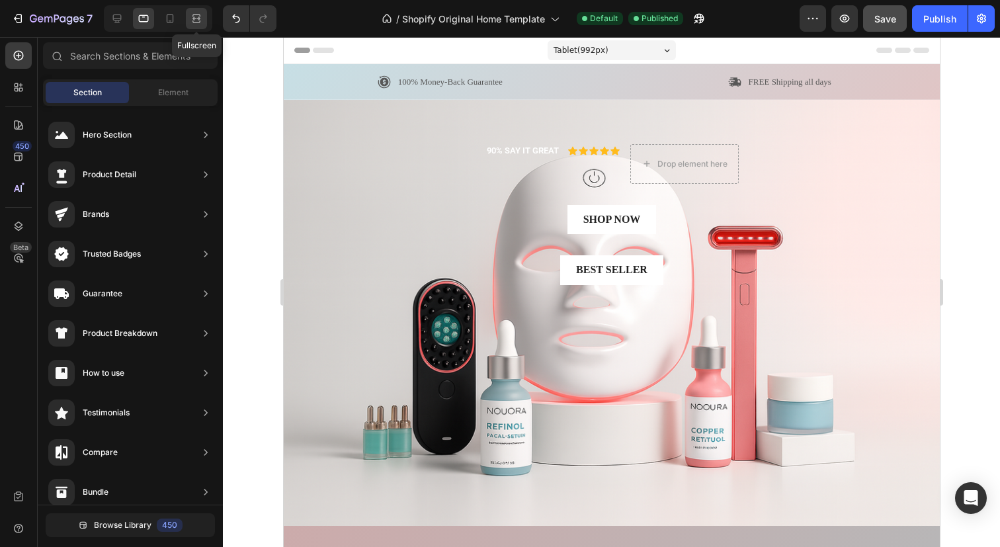
click at [196, 15] on icon at bounding box center [196, 18] width 13 height 13
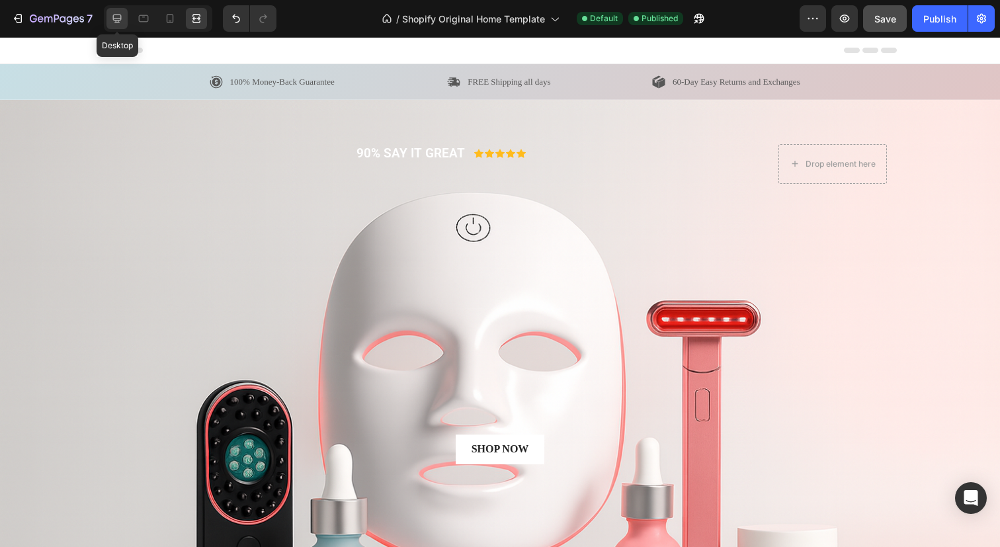
click at [116, 22] on icon at bounding box center [117, 19] width 9 height 9
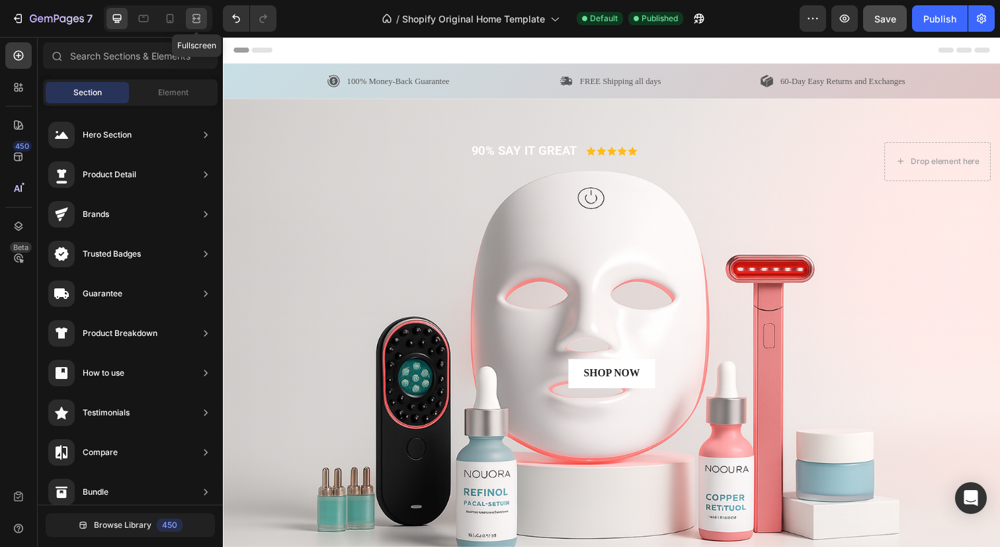
click at [196, 20] on icon at bounding box center [195, 18] width 4 height 3
